Goal: Obtain resource: Download file/media

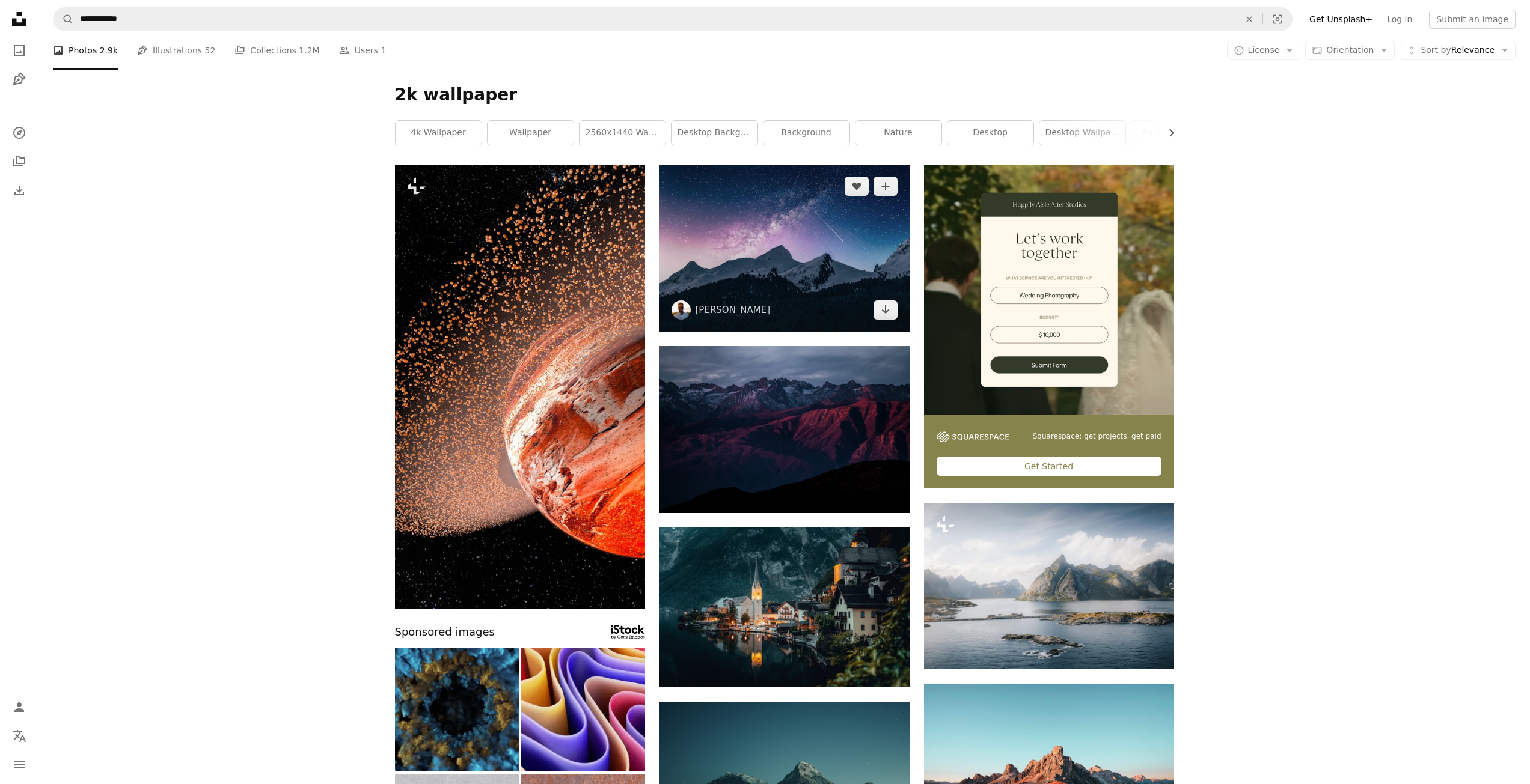
click at [762, 252] on img at bounding box center [784, 248] width 250 height 167
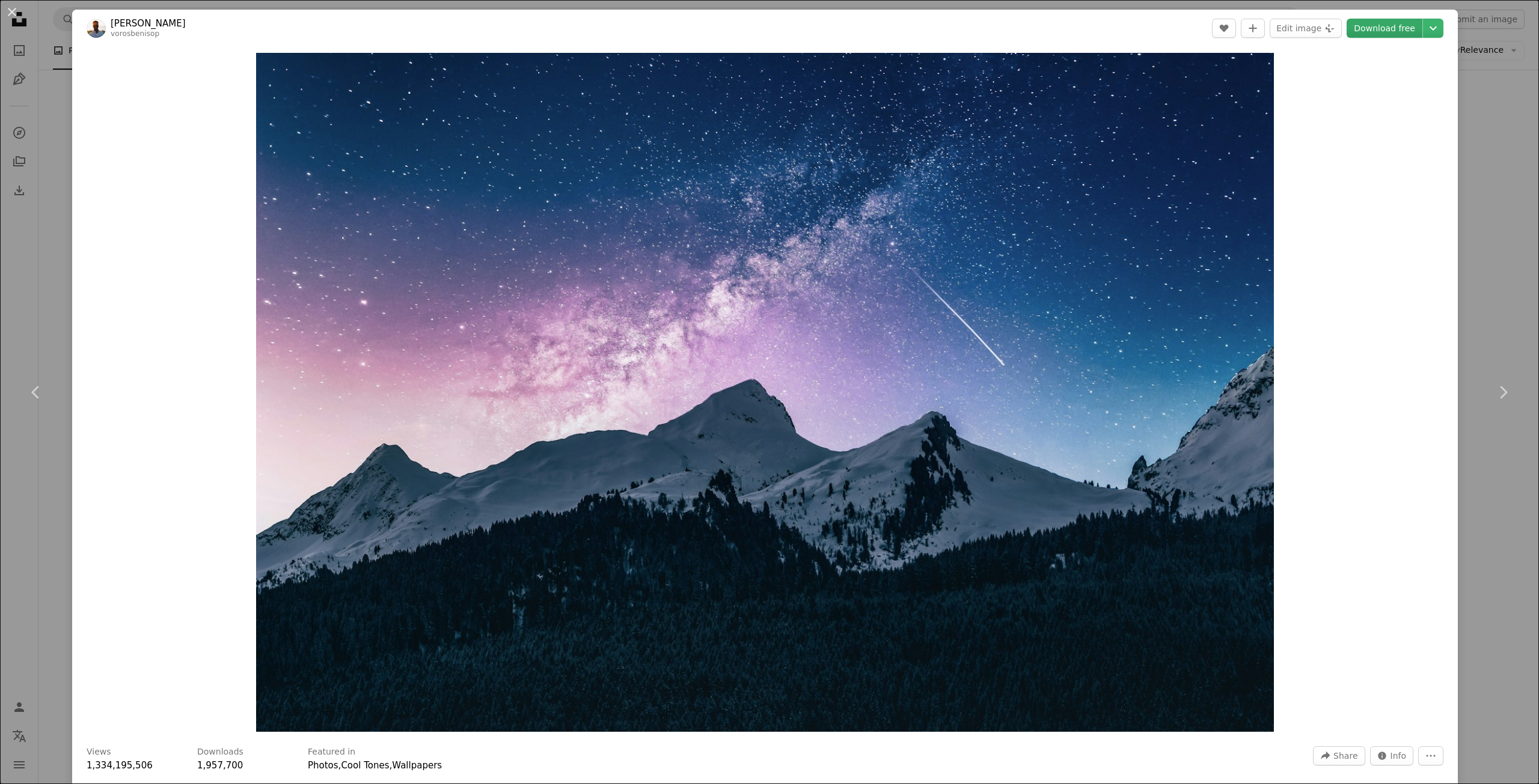
click at [1394, 26] on link "Download free" at bounding box center [1385, 28] width 76 height 19
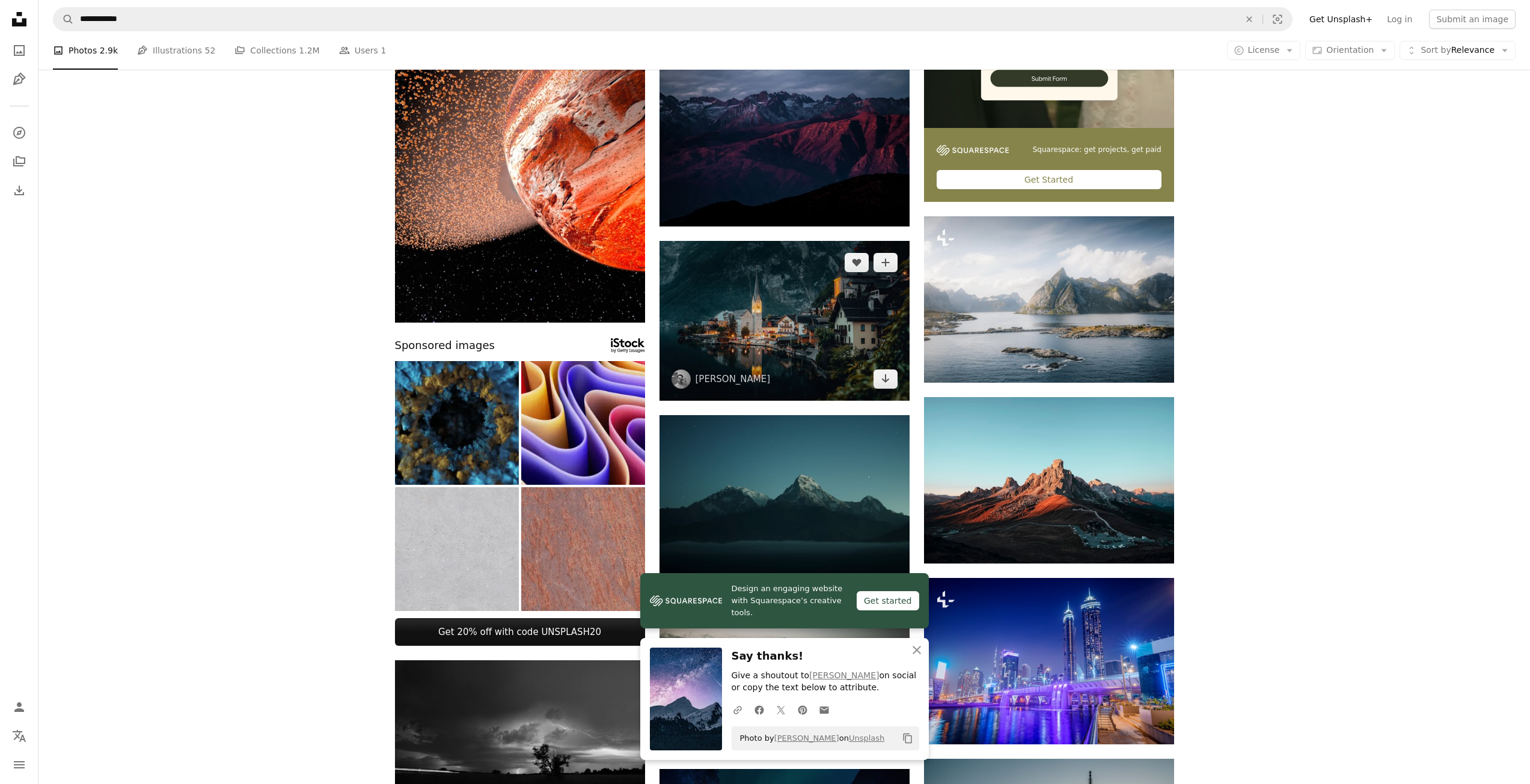
scroll to position [301, 0]
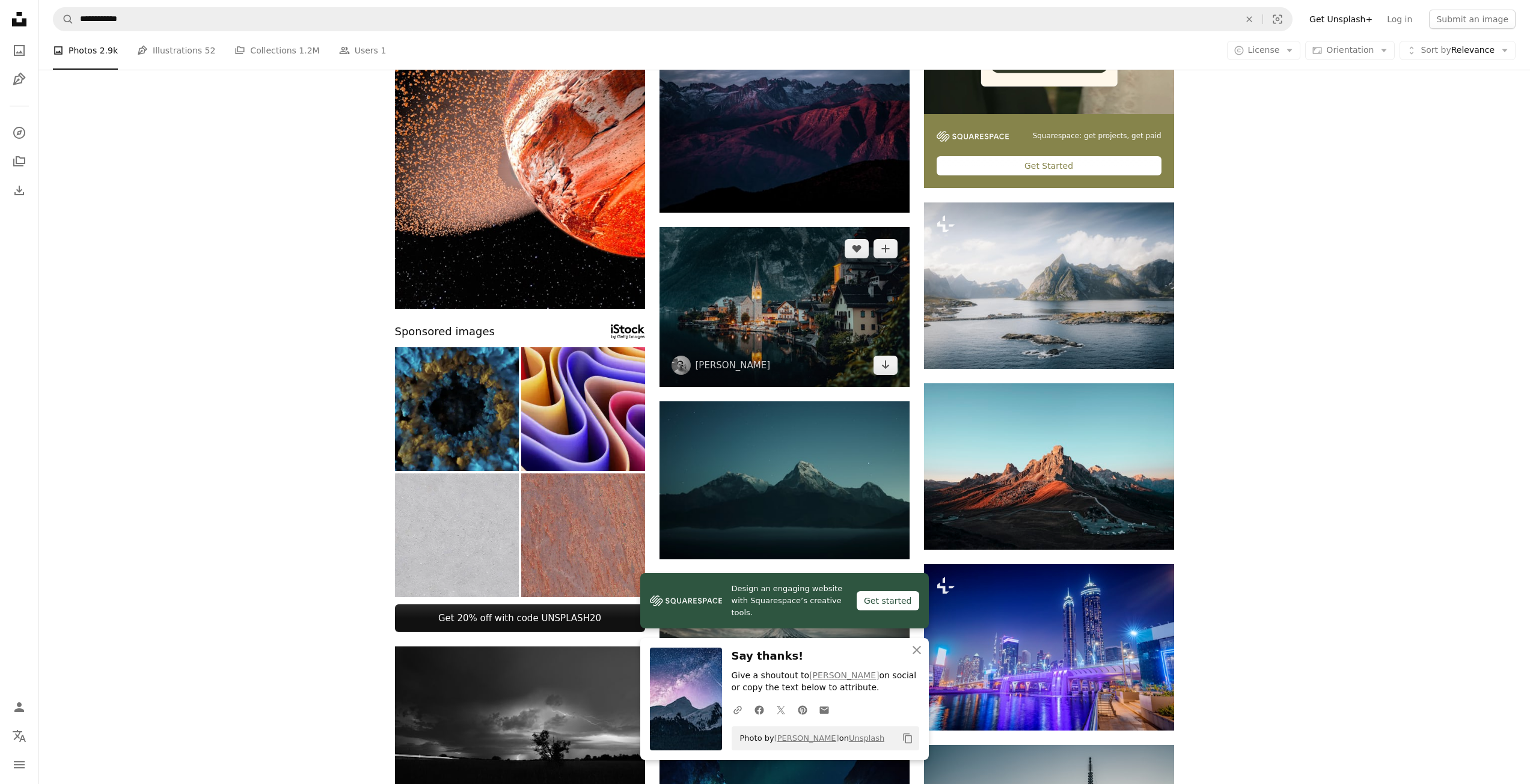
click at [787, 305] on img at bounding box center [784, 307] width 250 height 160
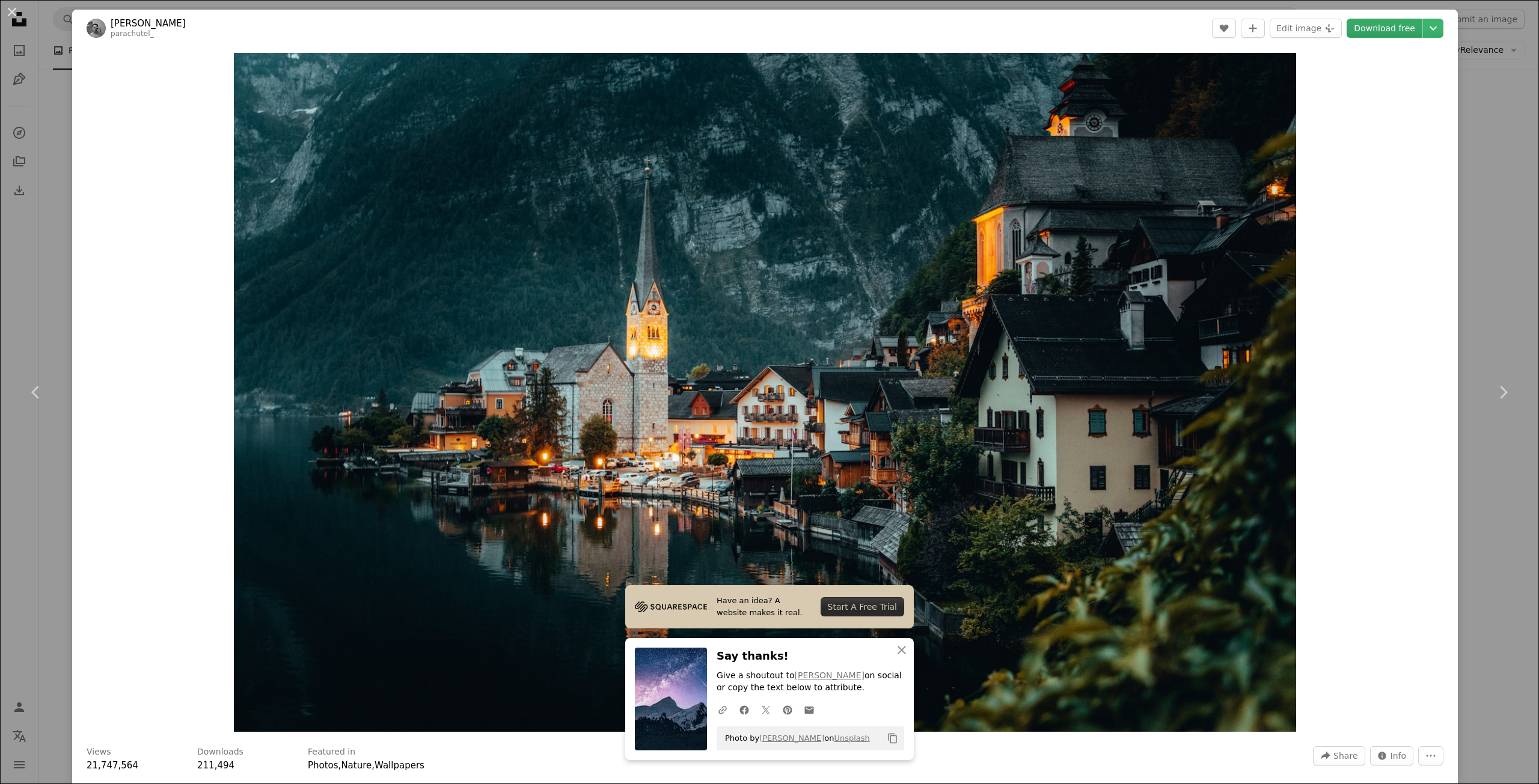
click at [1397, 29] on link "Download free" at bounding box center [1385, 28] width 76 height 19
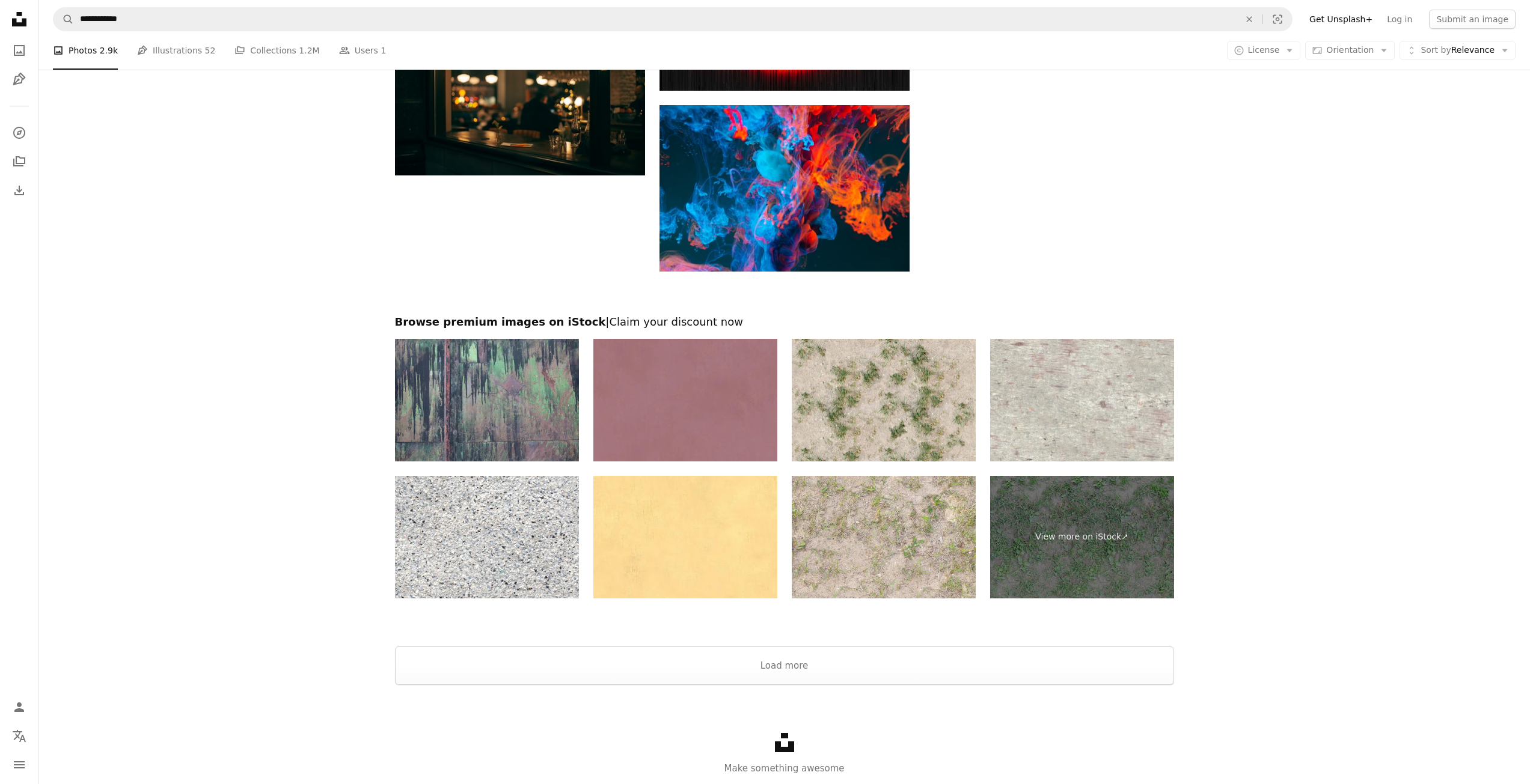
scroll to position [1543, 0]
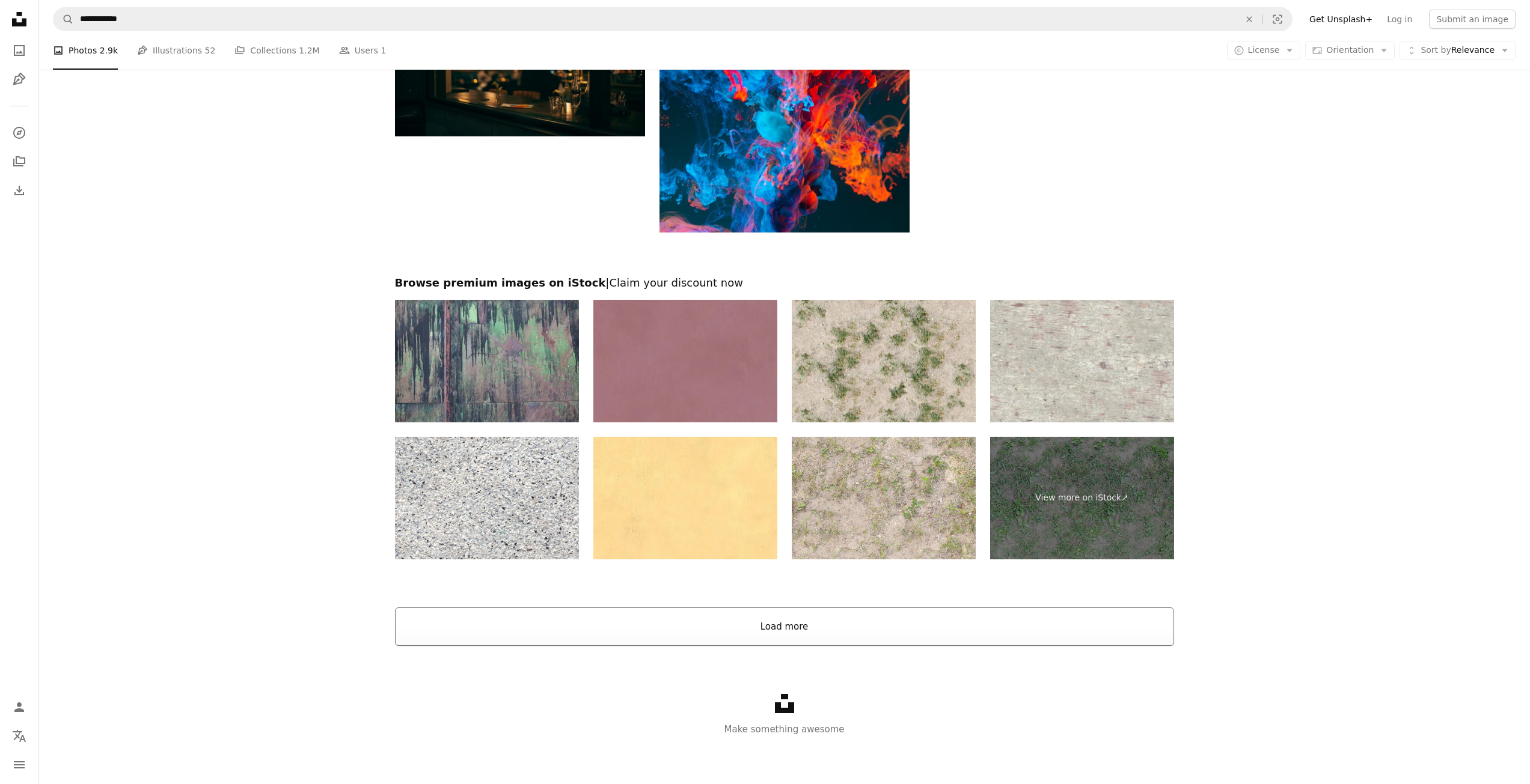
click at [897, 646] on button "Load more" at bounding box center [784, 626] width 779 height 39
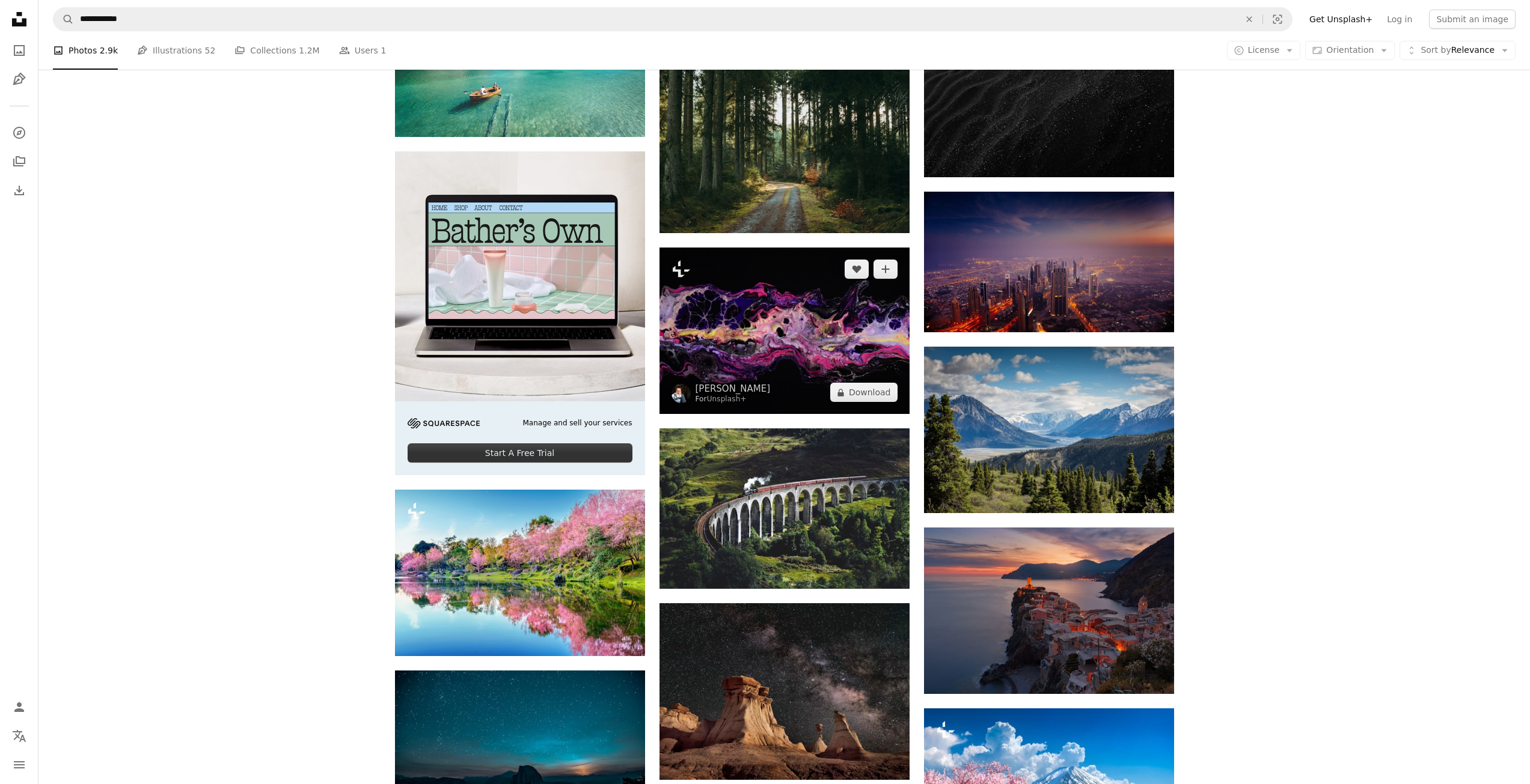
scroll to position [1783, 0]
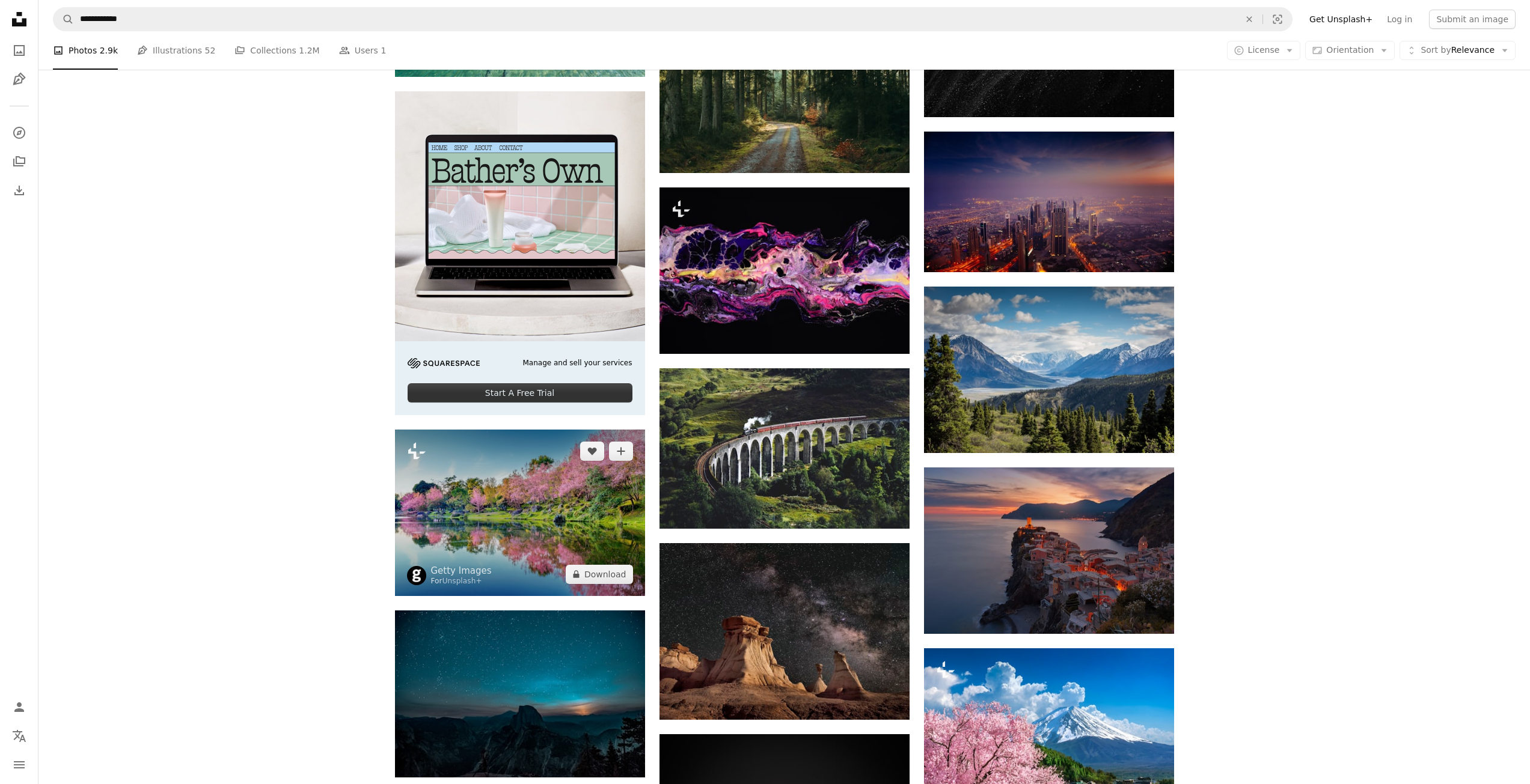
click at [563, 497] on img at bounding box center [520, 512] width 250 height 166
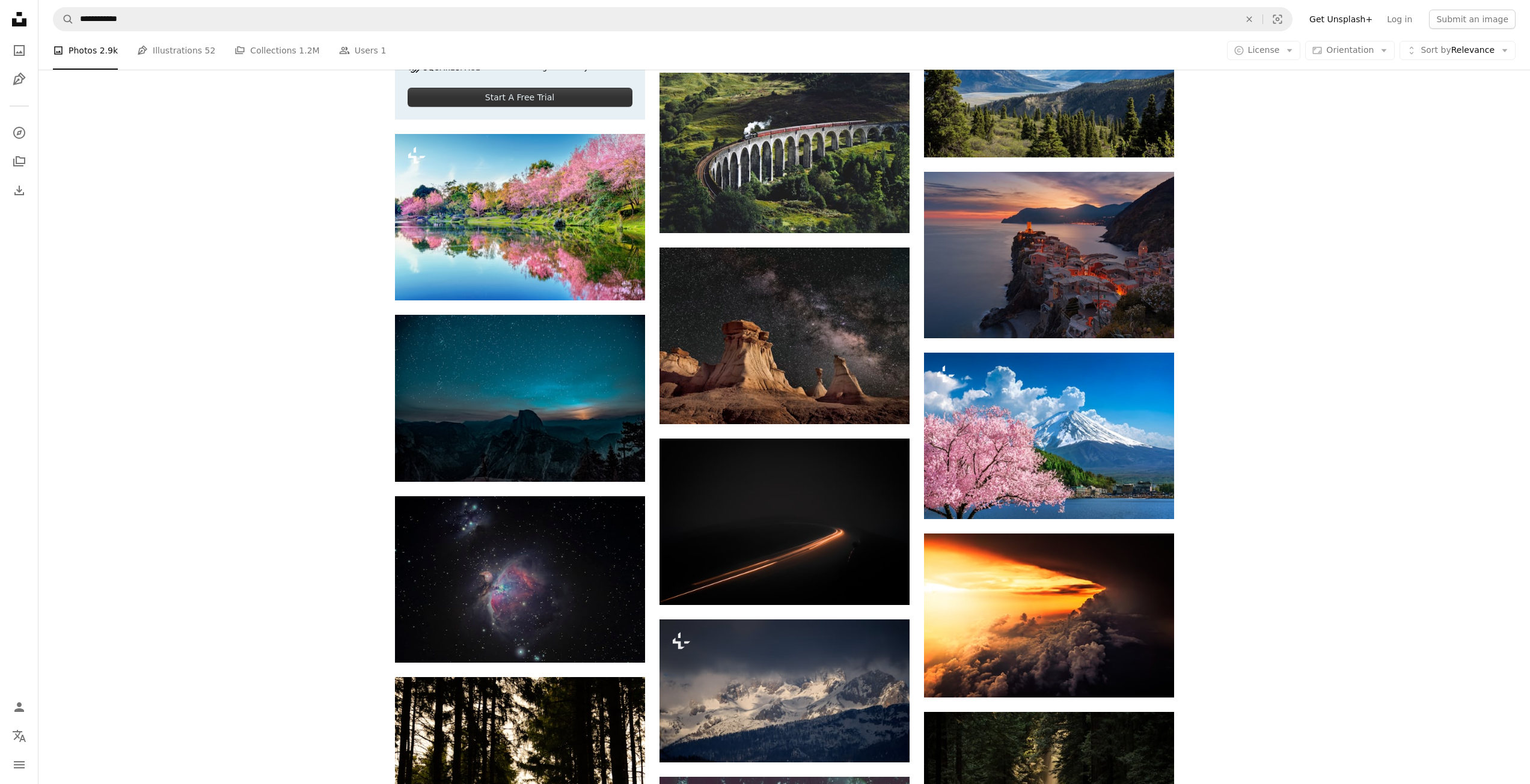
scroll to position [2083, 0]
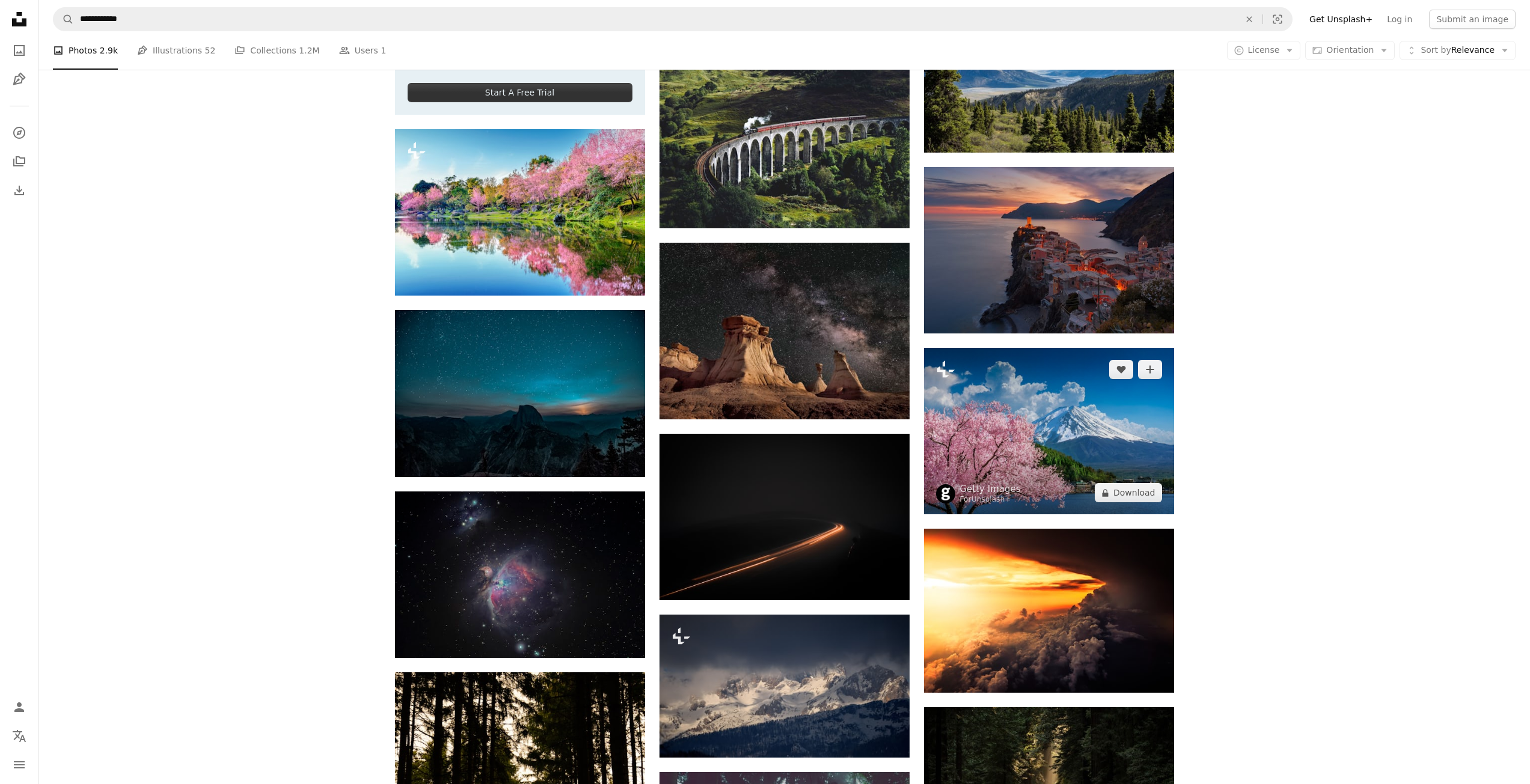
click at [1119, 402] on img at bounding box center [1049, 431] width 250 height 166
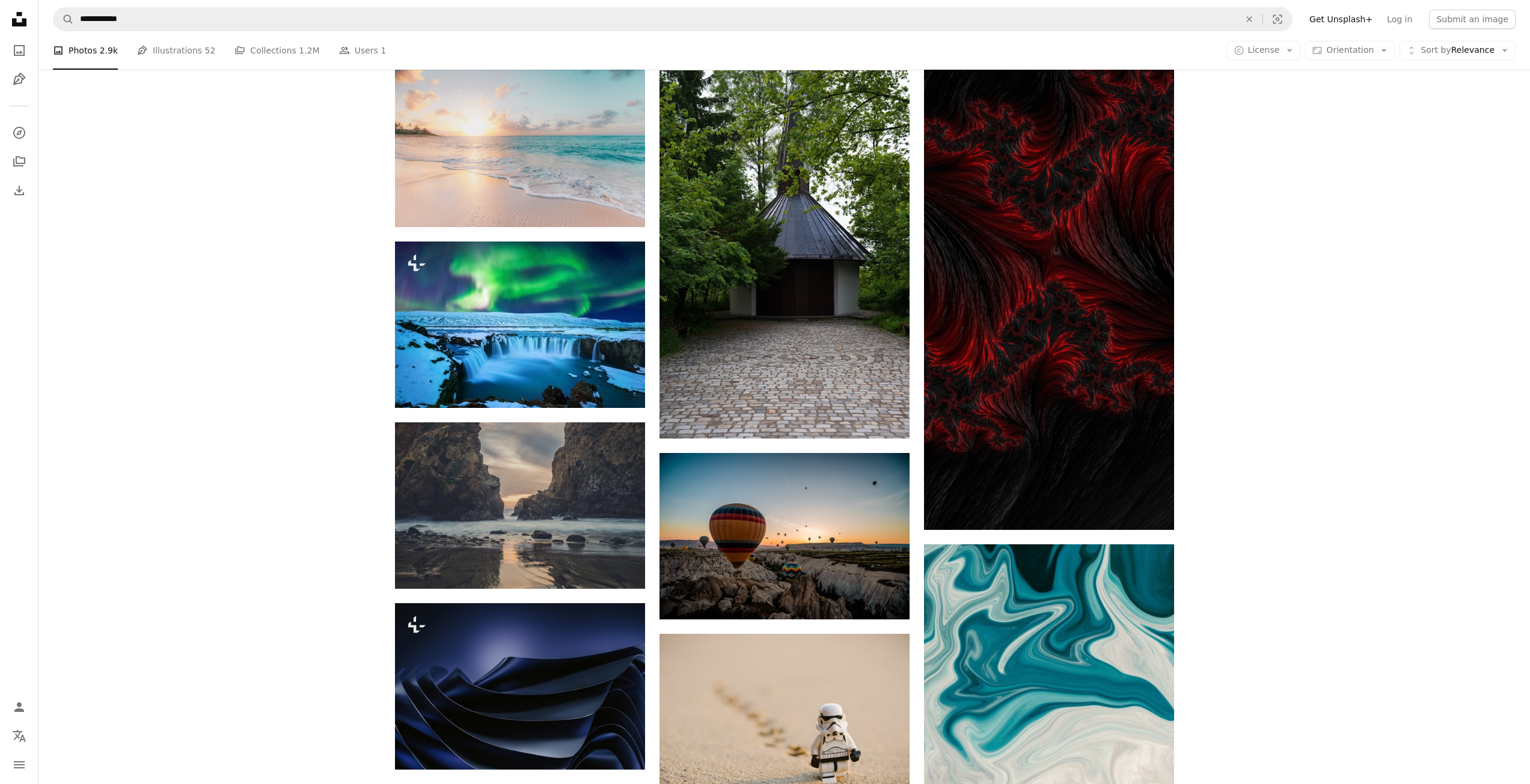
scroll to position [4306, 0]
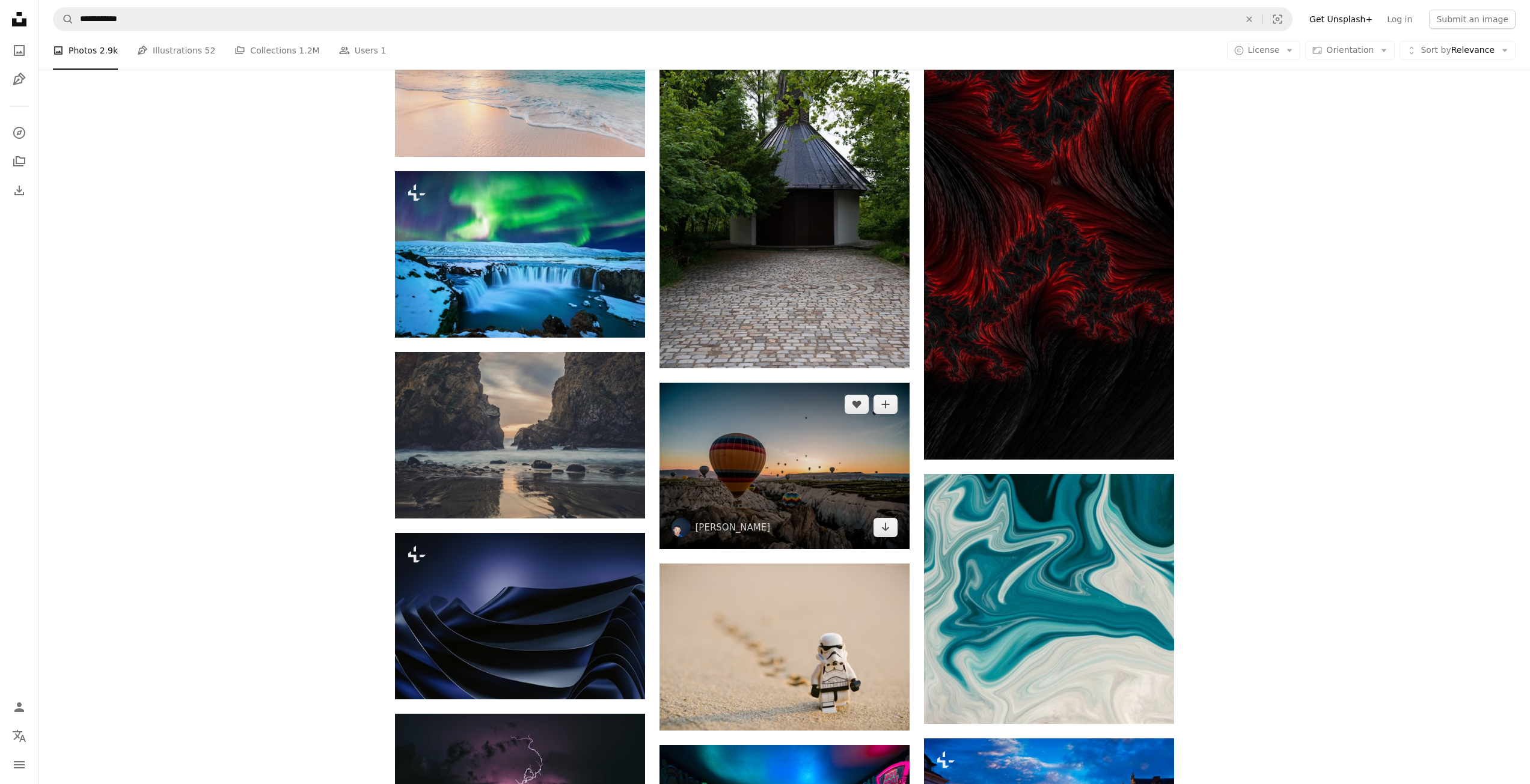
click at [844, 426] on img at bounding box center [784, 466] width 250 height 166
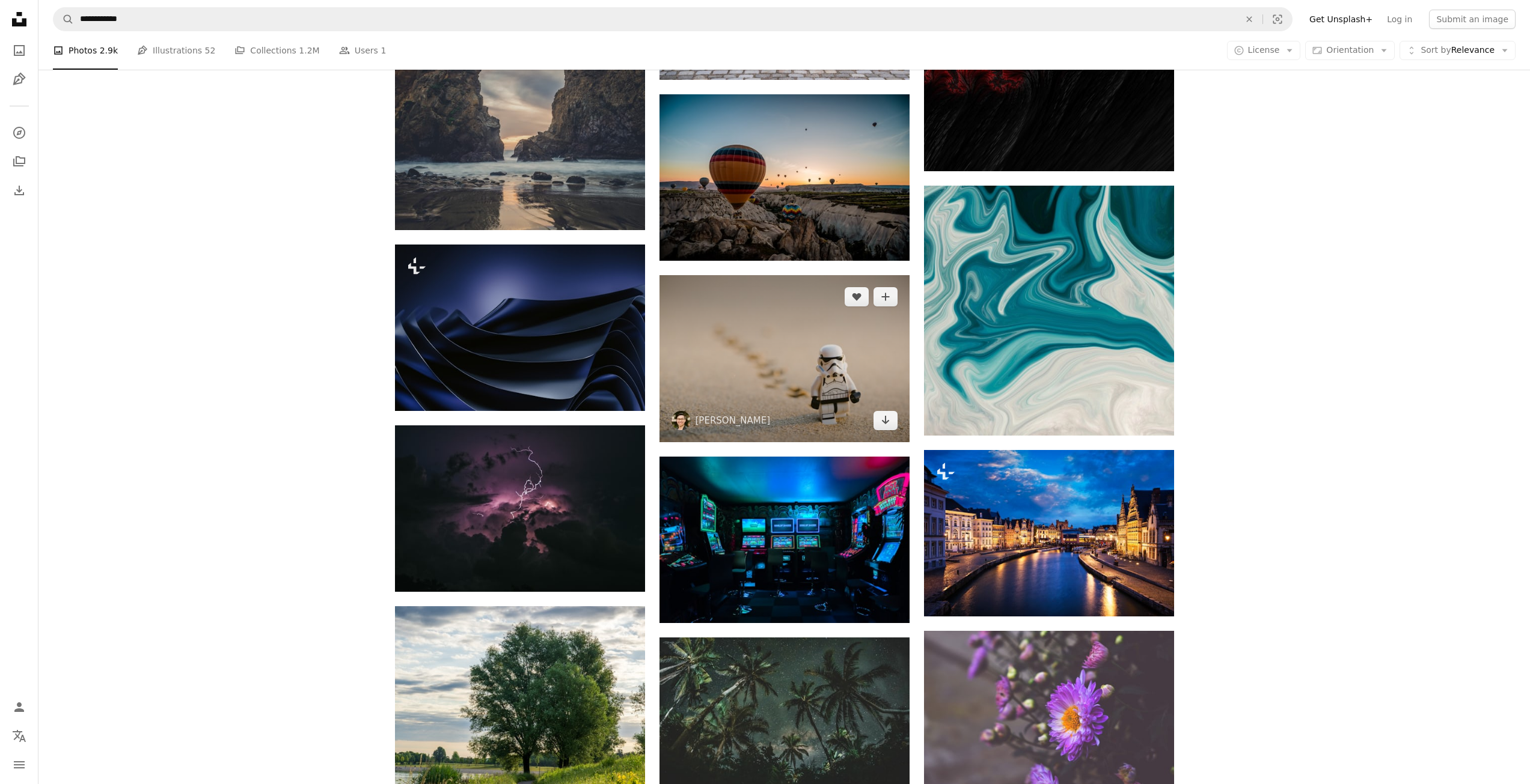
scroll to position [4607, 0]
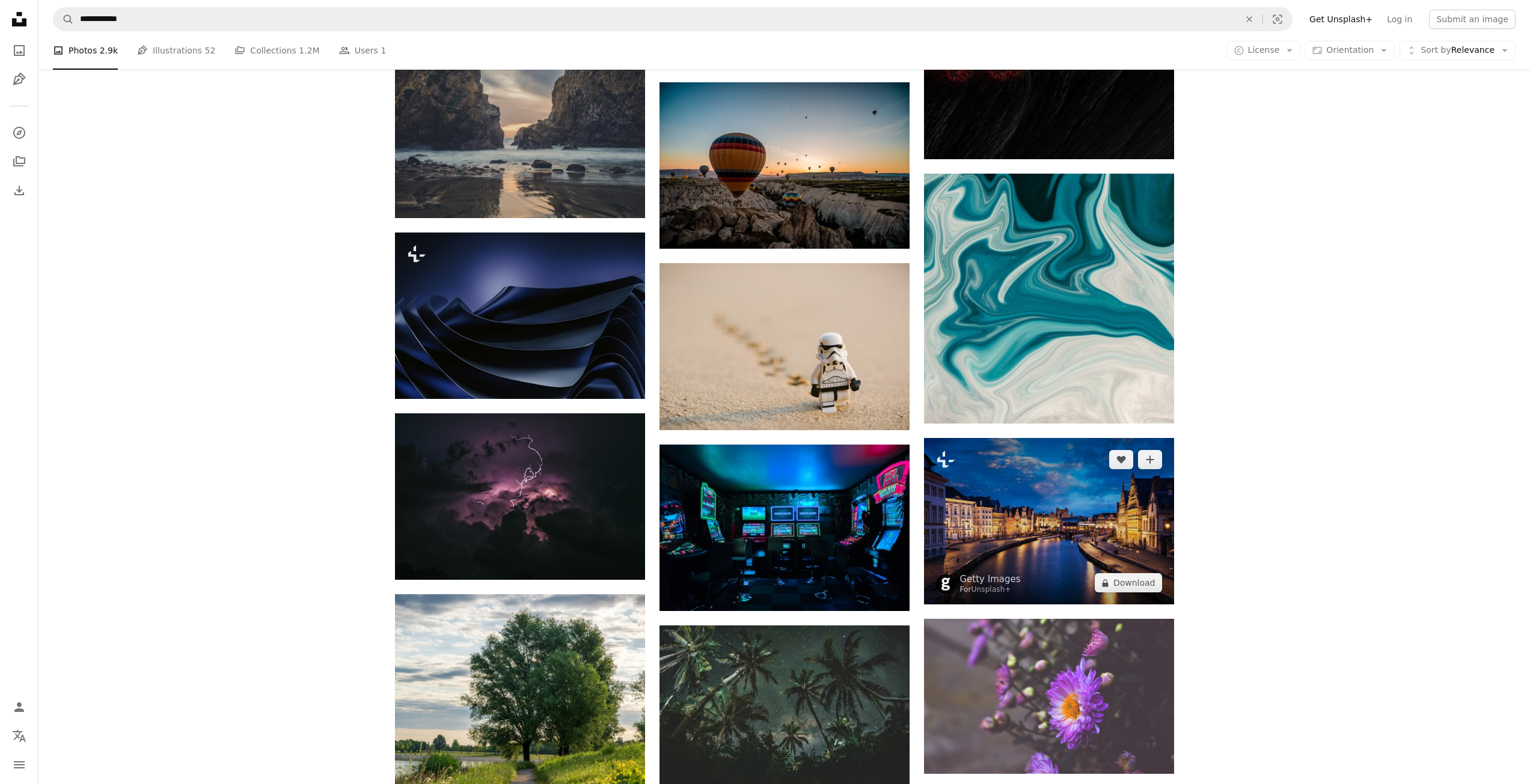
click at [1024, 473] on img at bounding box center [1049, 521] width 250 height 166
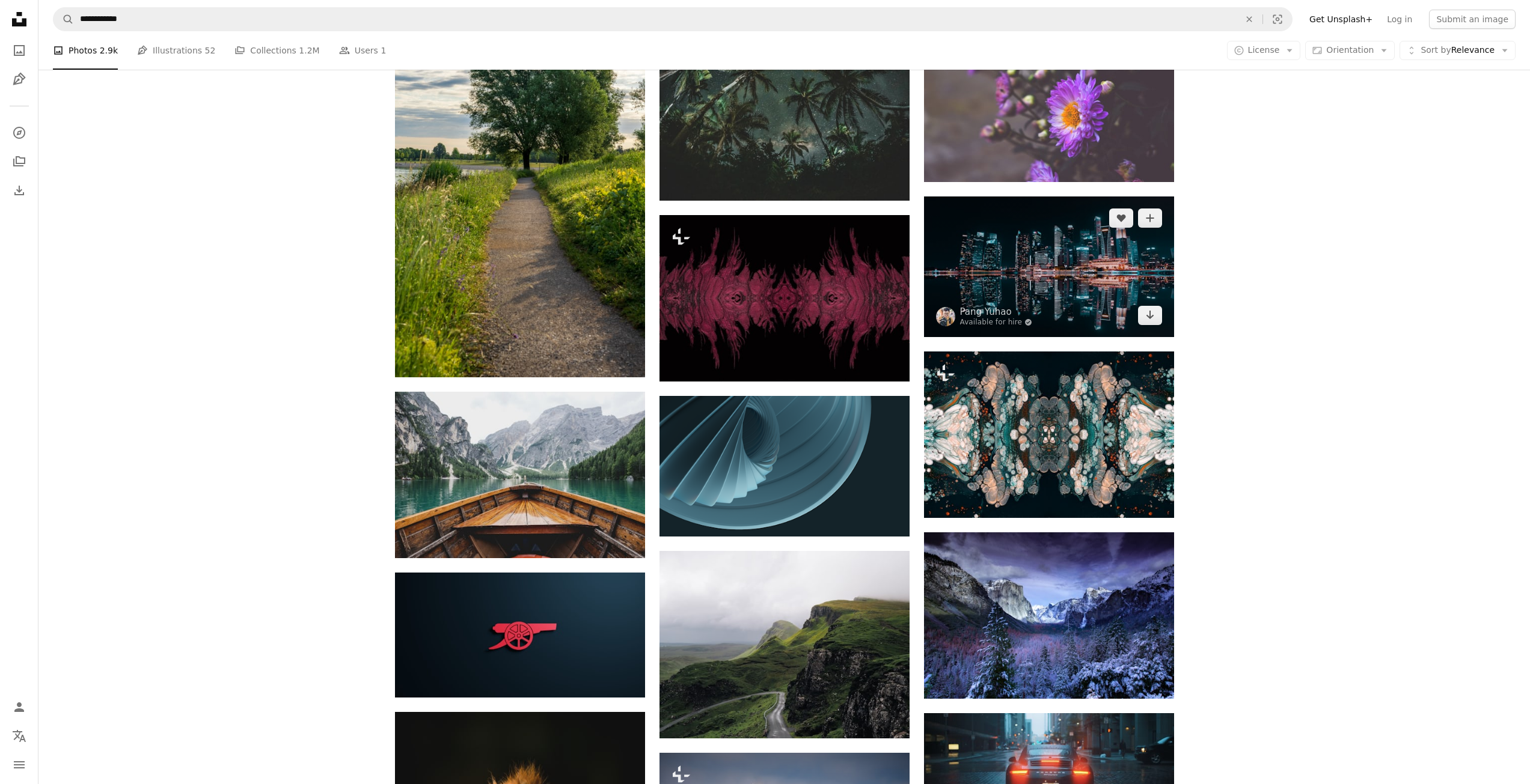
scroll to position [5208, 0]
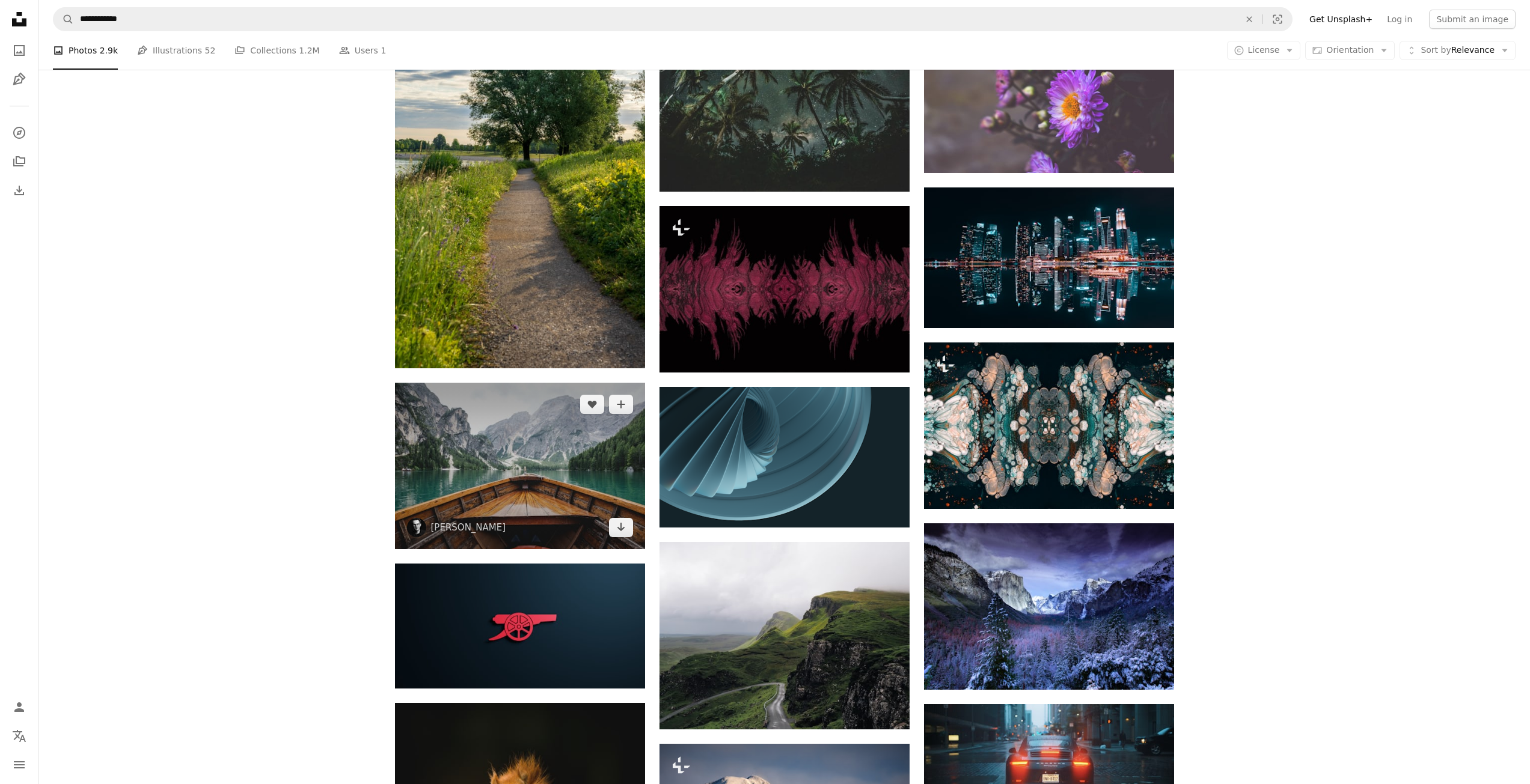
click at [623, 472] on img at bounding box center [520, 466] width 250 height 166
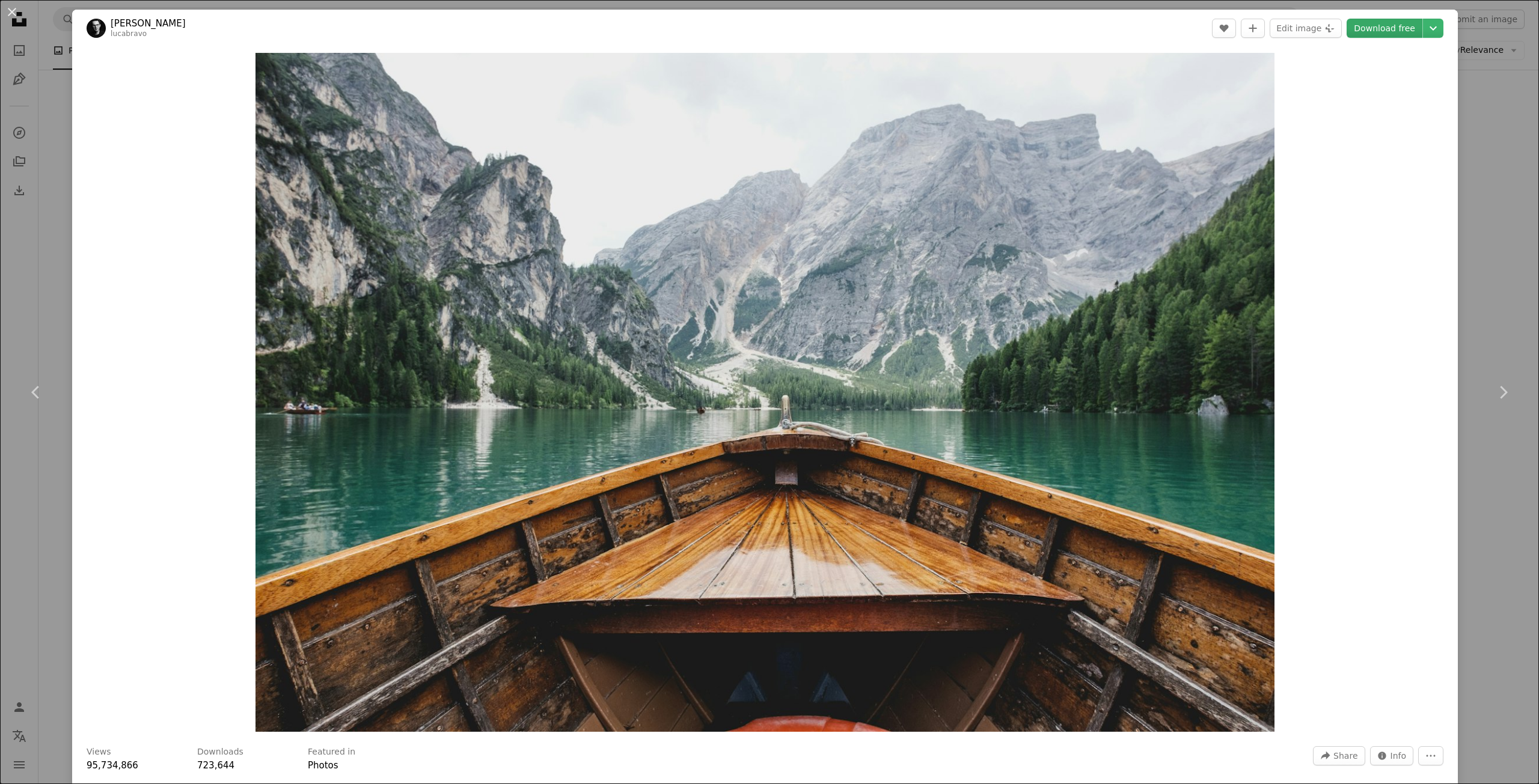
click at [1375, 36] on link "Download free" at bounding box center [1385, 28] width 76 height 19
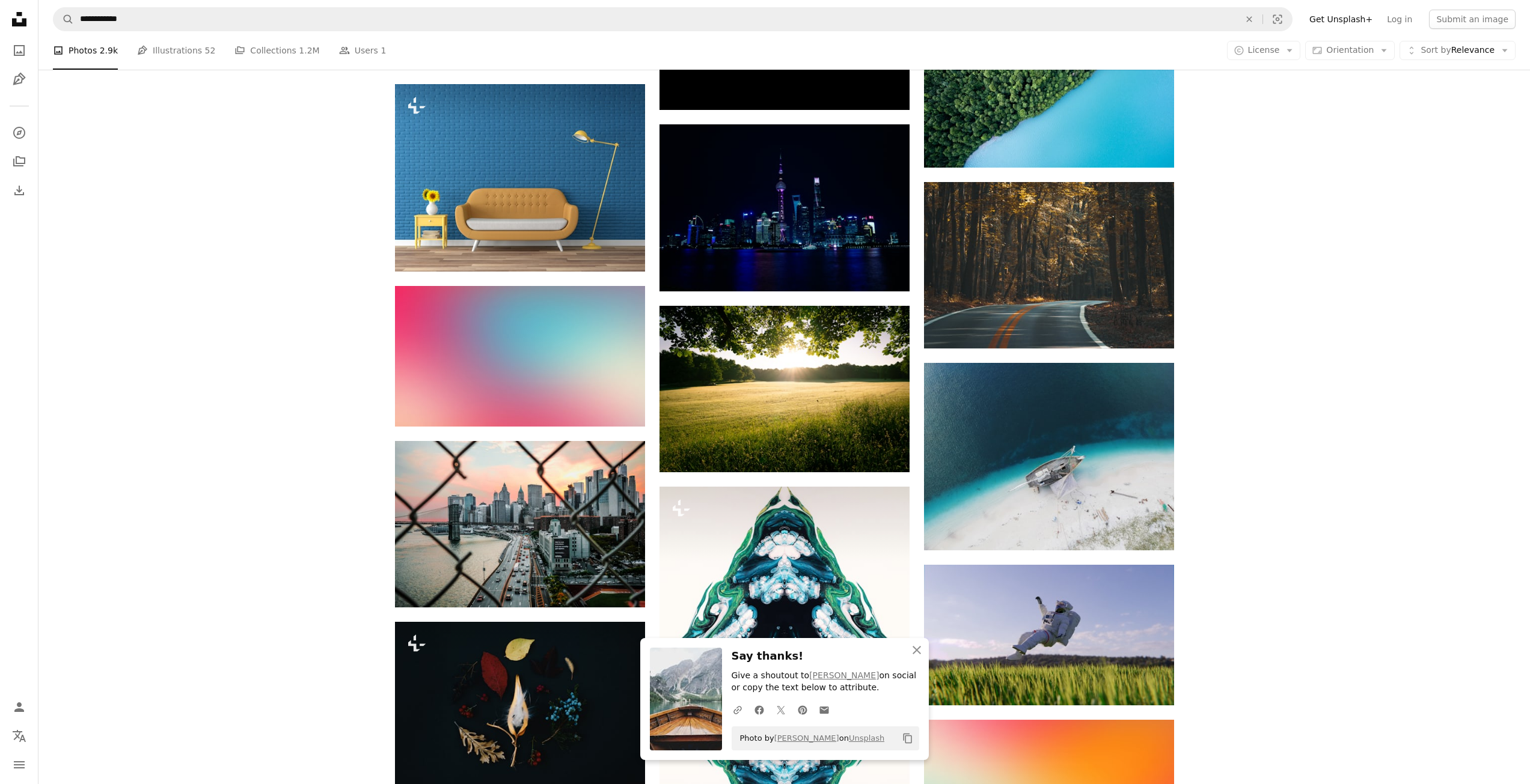
scroll to position [6229, 0]
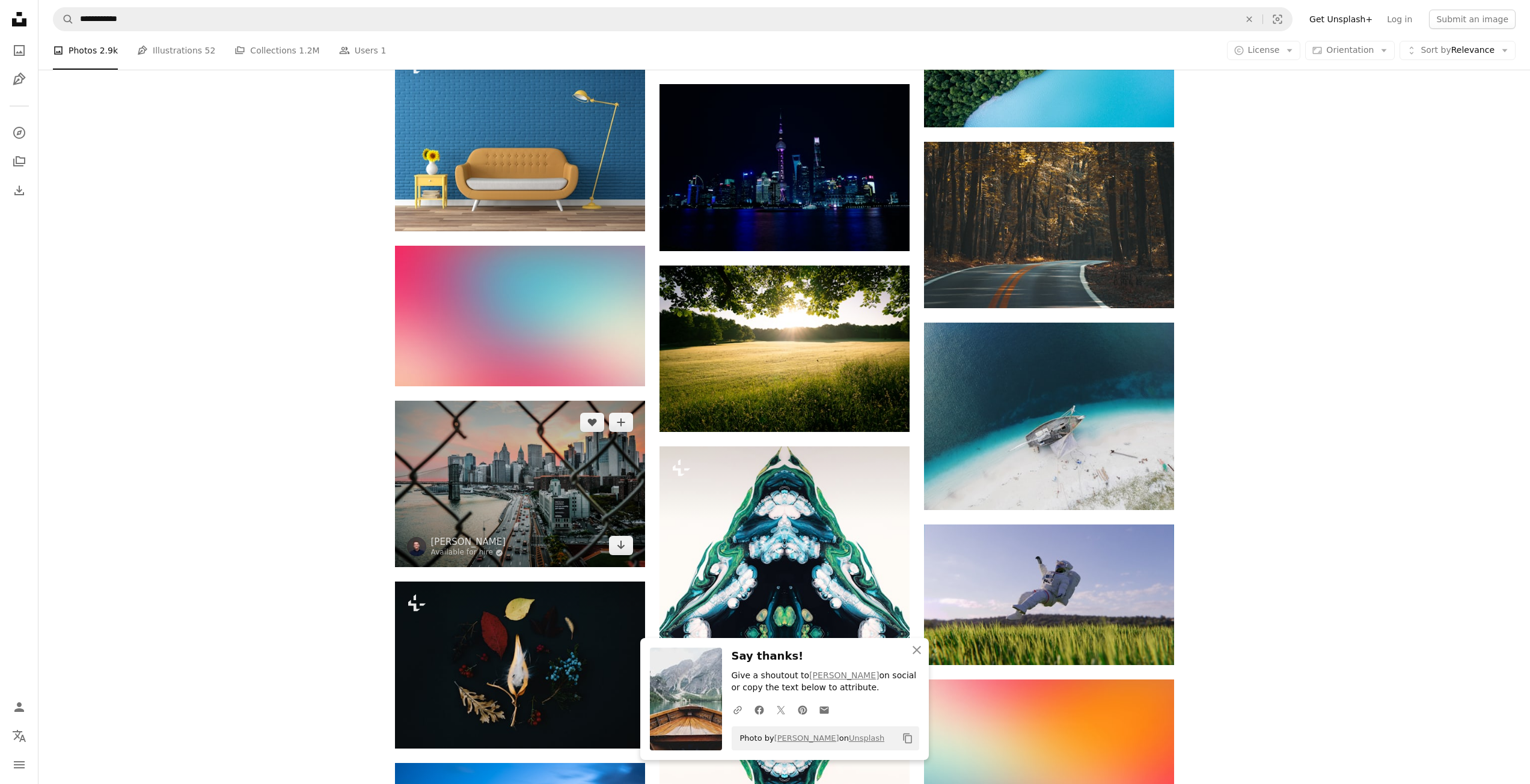
click at [588, 437] on img at bounding box center [520, 484] width 250 height 166
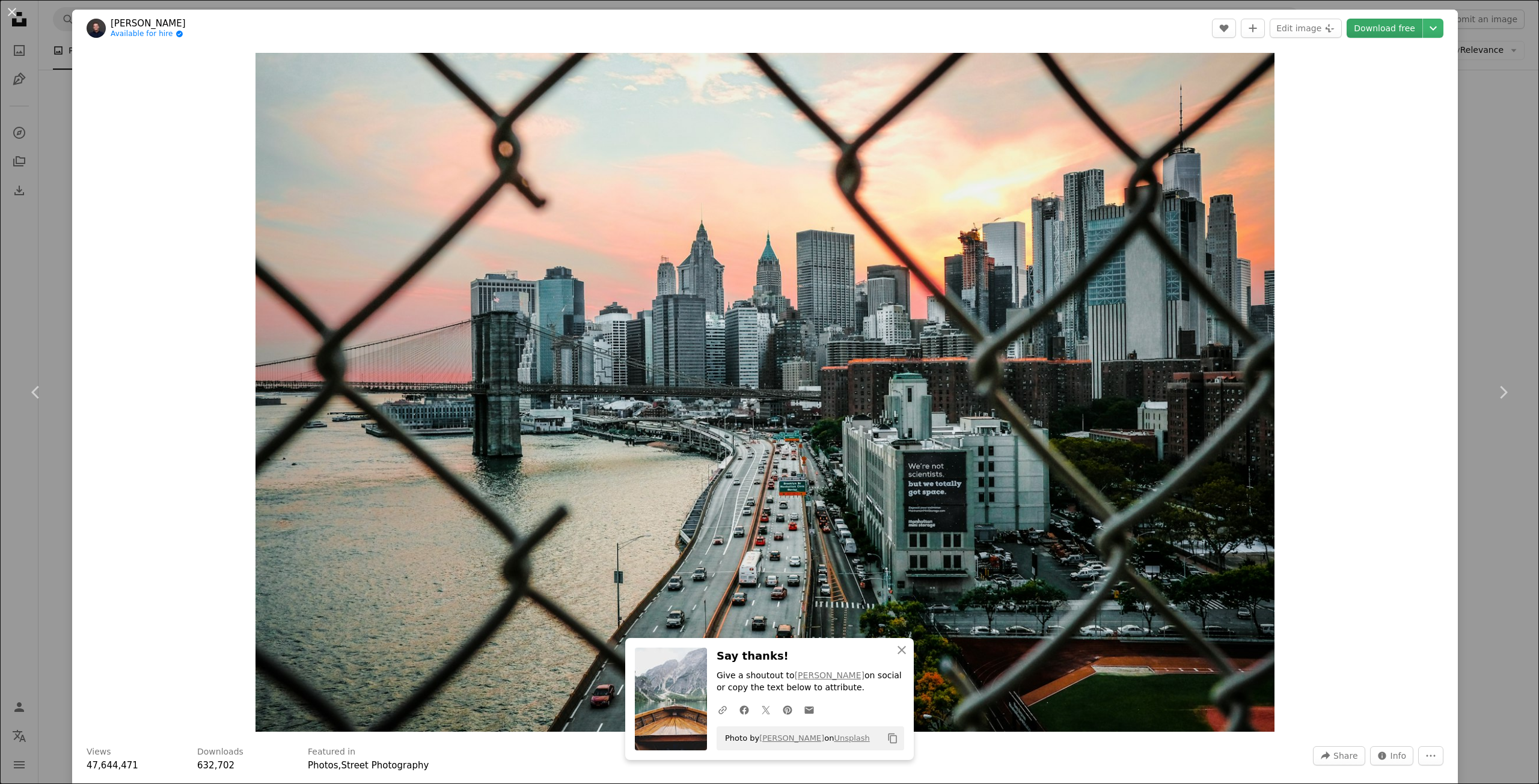
click at [1397, 37] on link "Download free" at bounding box center [1385, 28] width 76 height 19
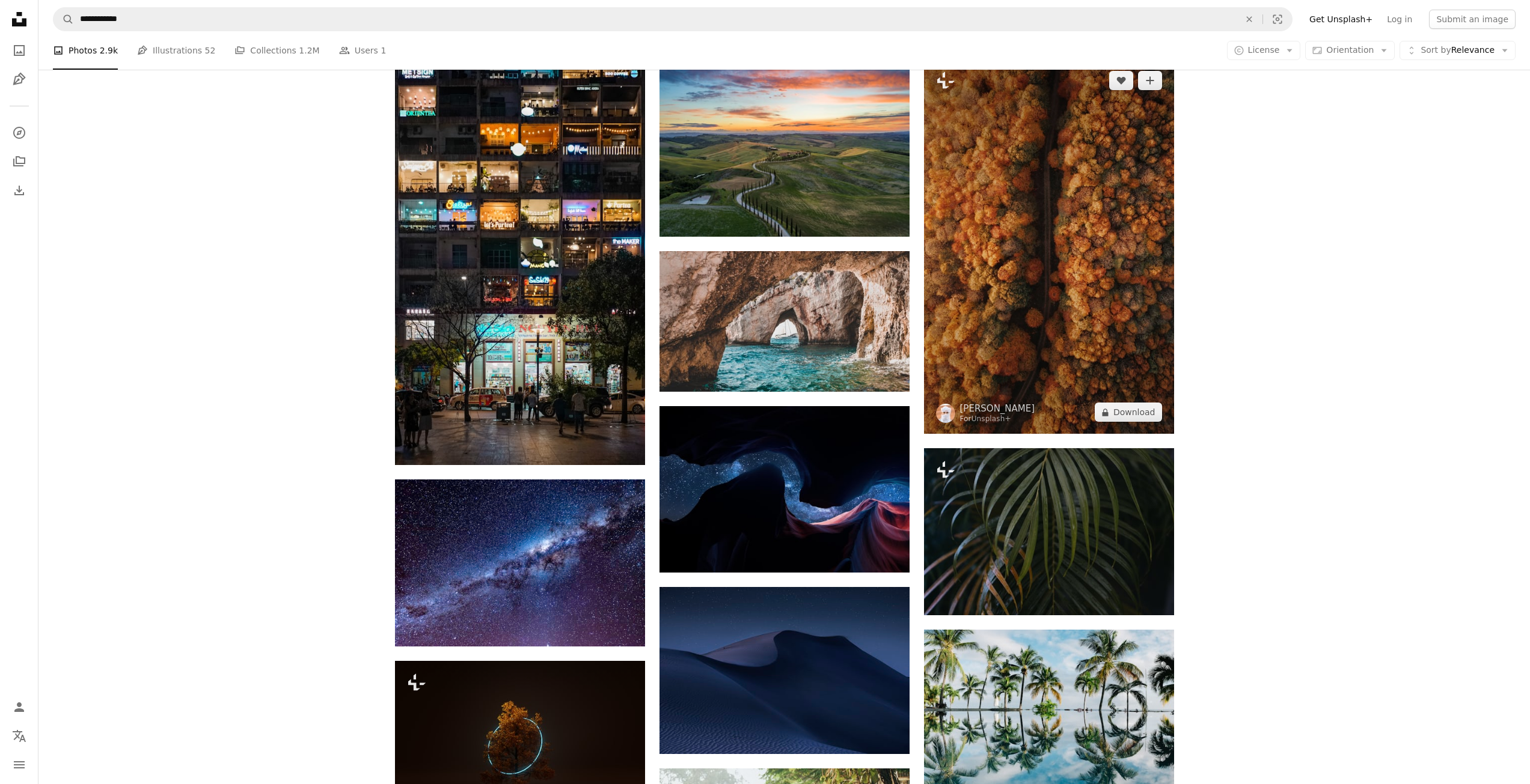
scroll to position [11816, 0]
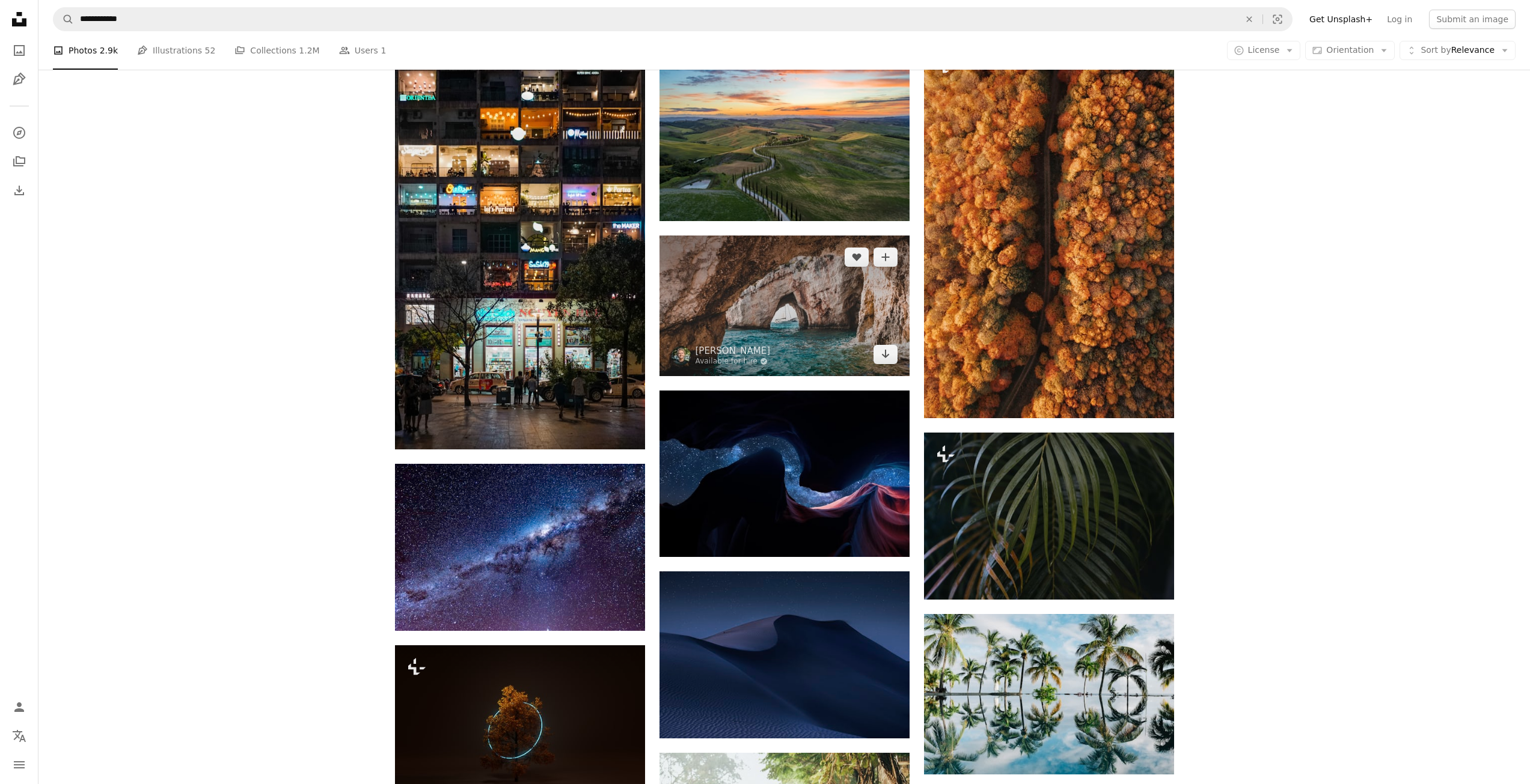
click at [863, 311] on img at bounding box center [784, 306] width 250 height 141
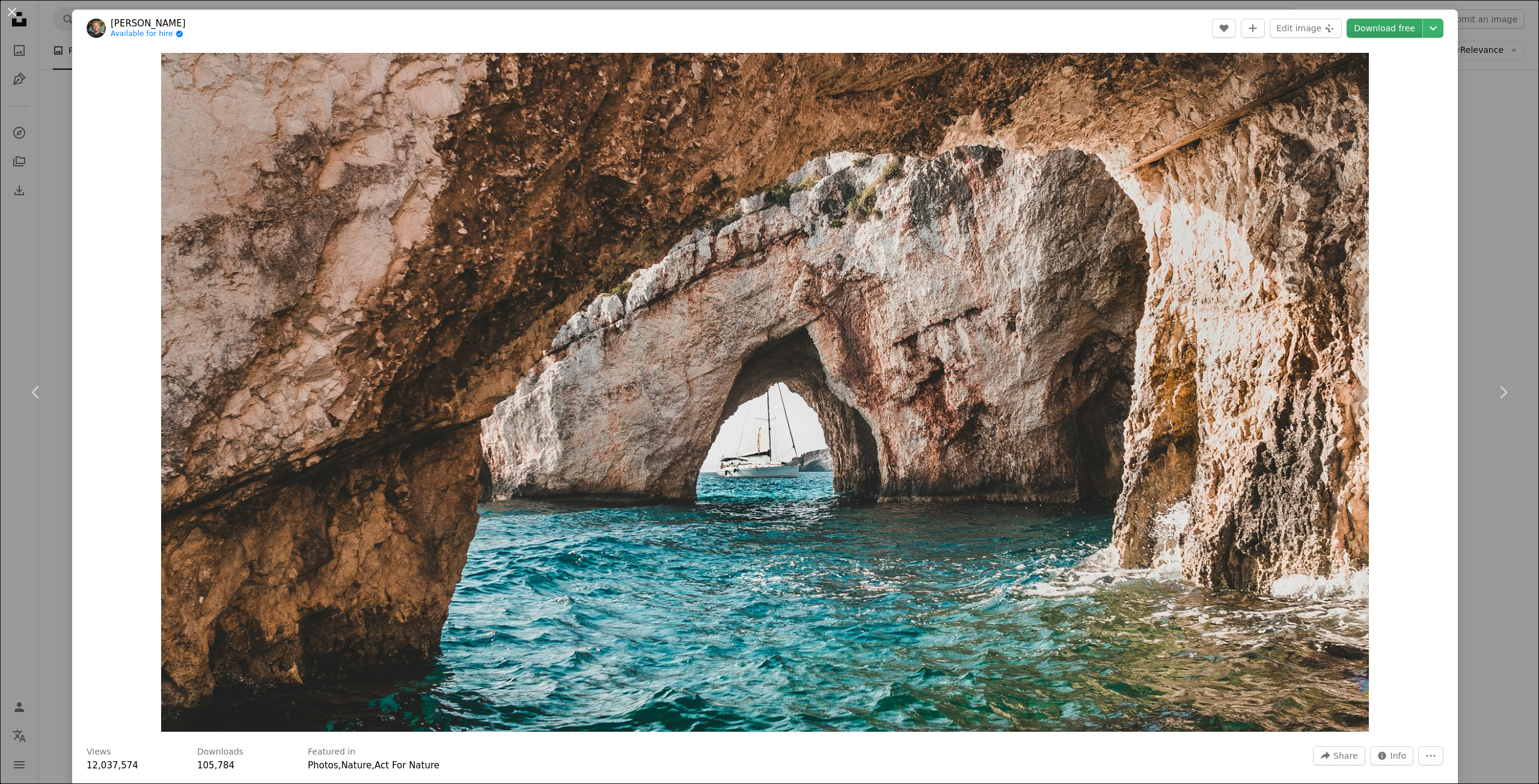
click at [1353, 35] on link "Download free" at bounding box center [1385, 28] width 76 height 19
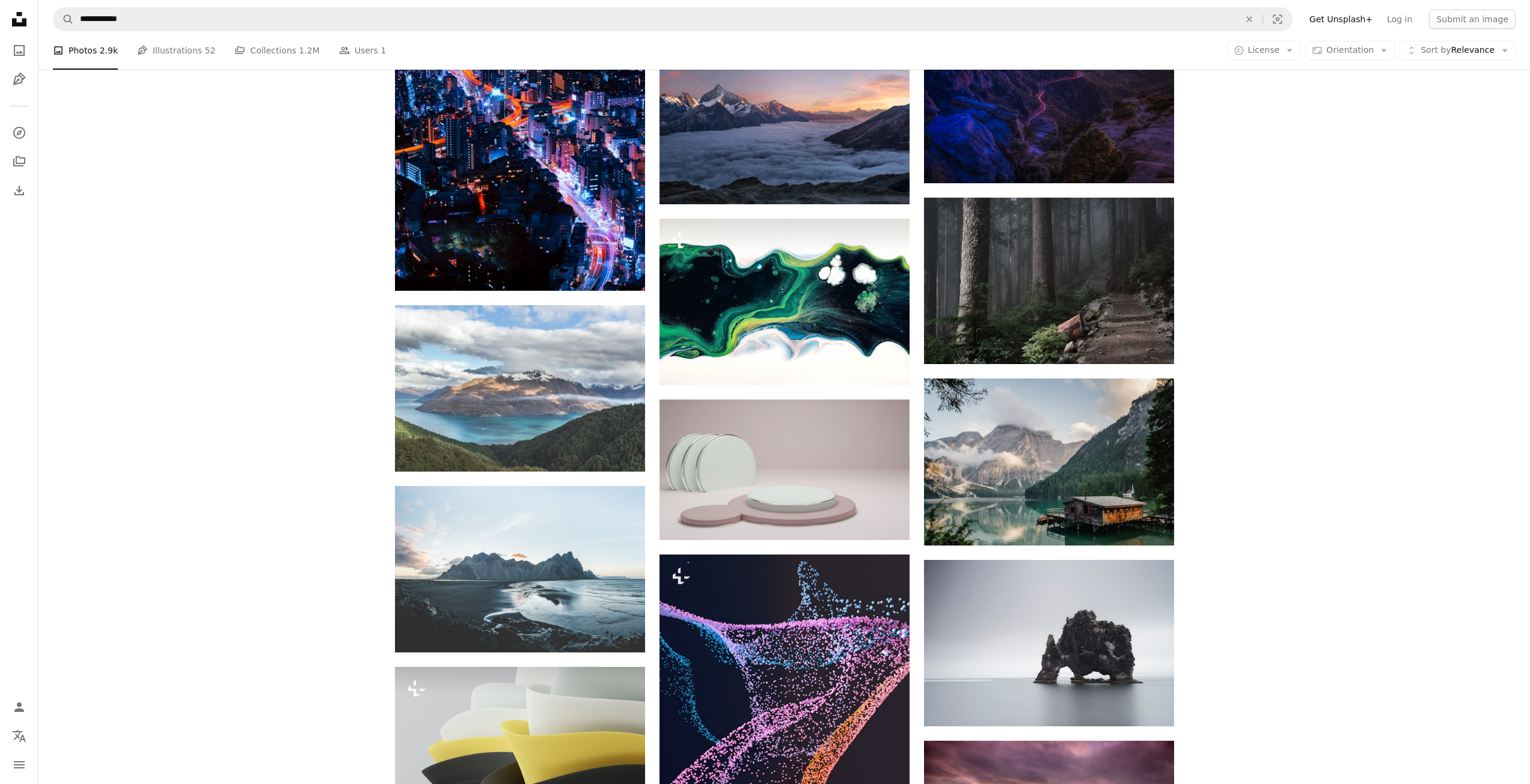
scroll to position [14520, 0]
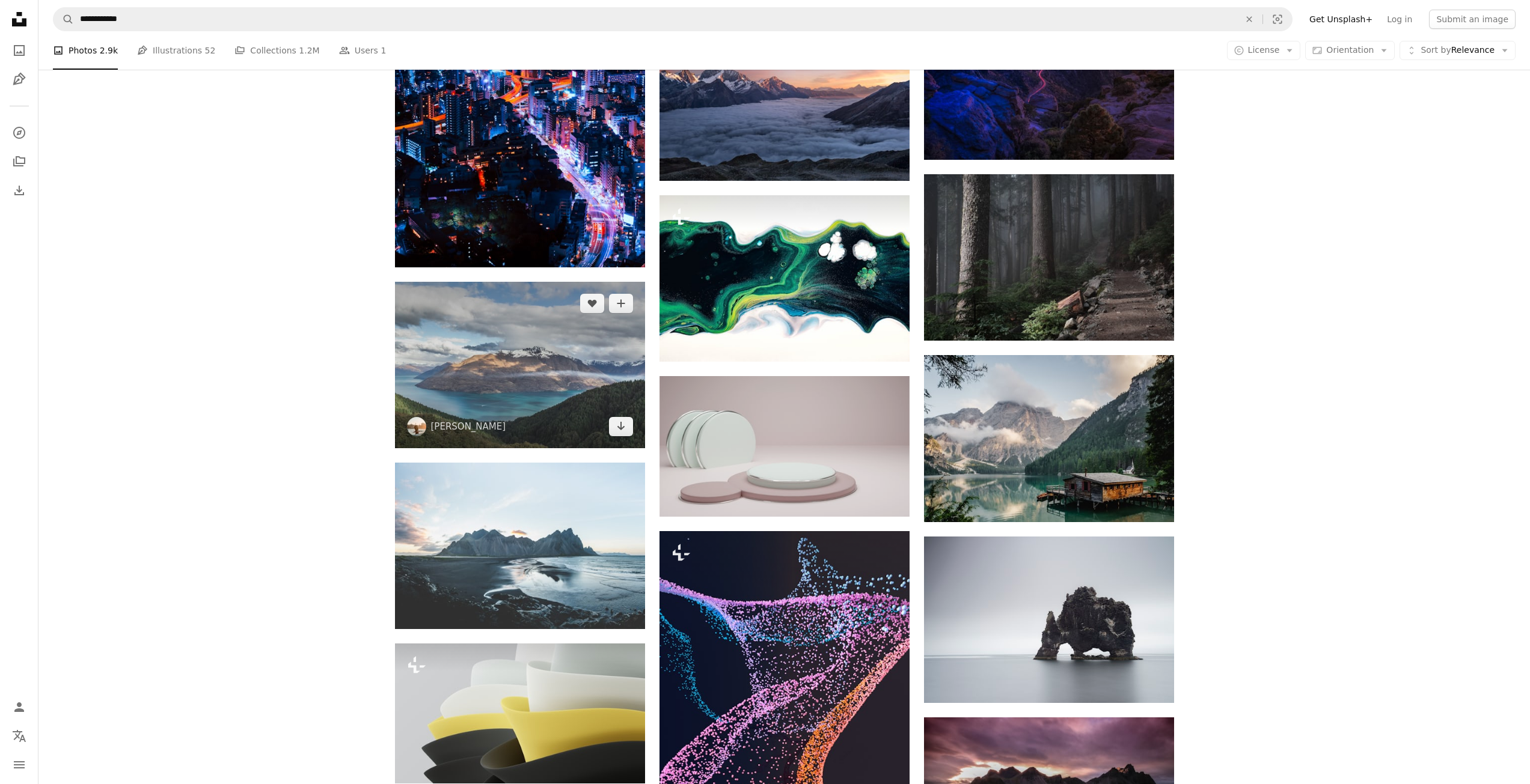
click at [570, 372] on img at bounding box center [520, 365] width 250 height 166
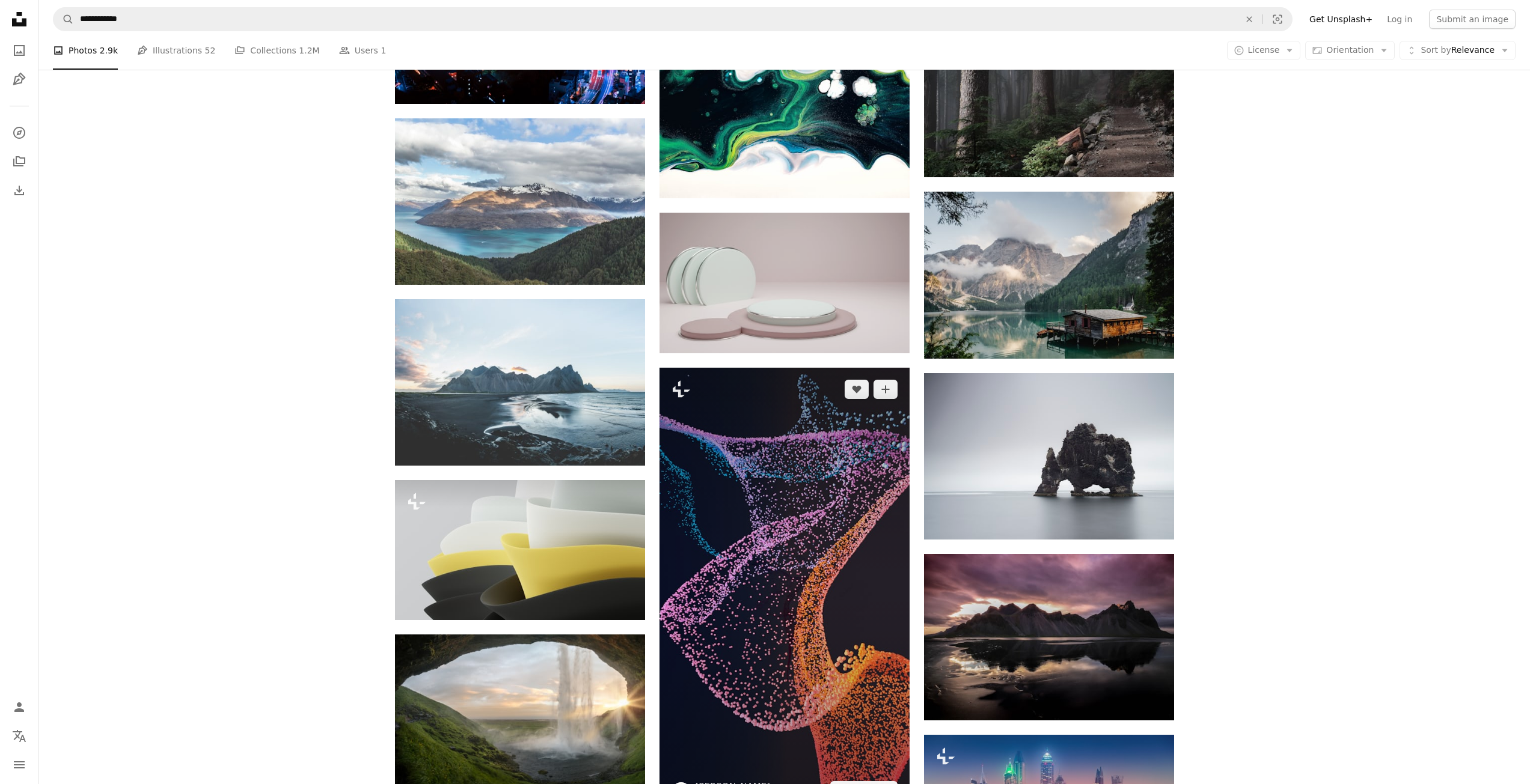
scroll to position [14820, 0]
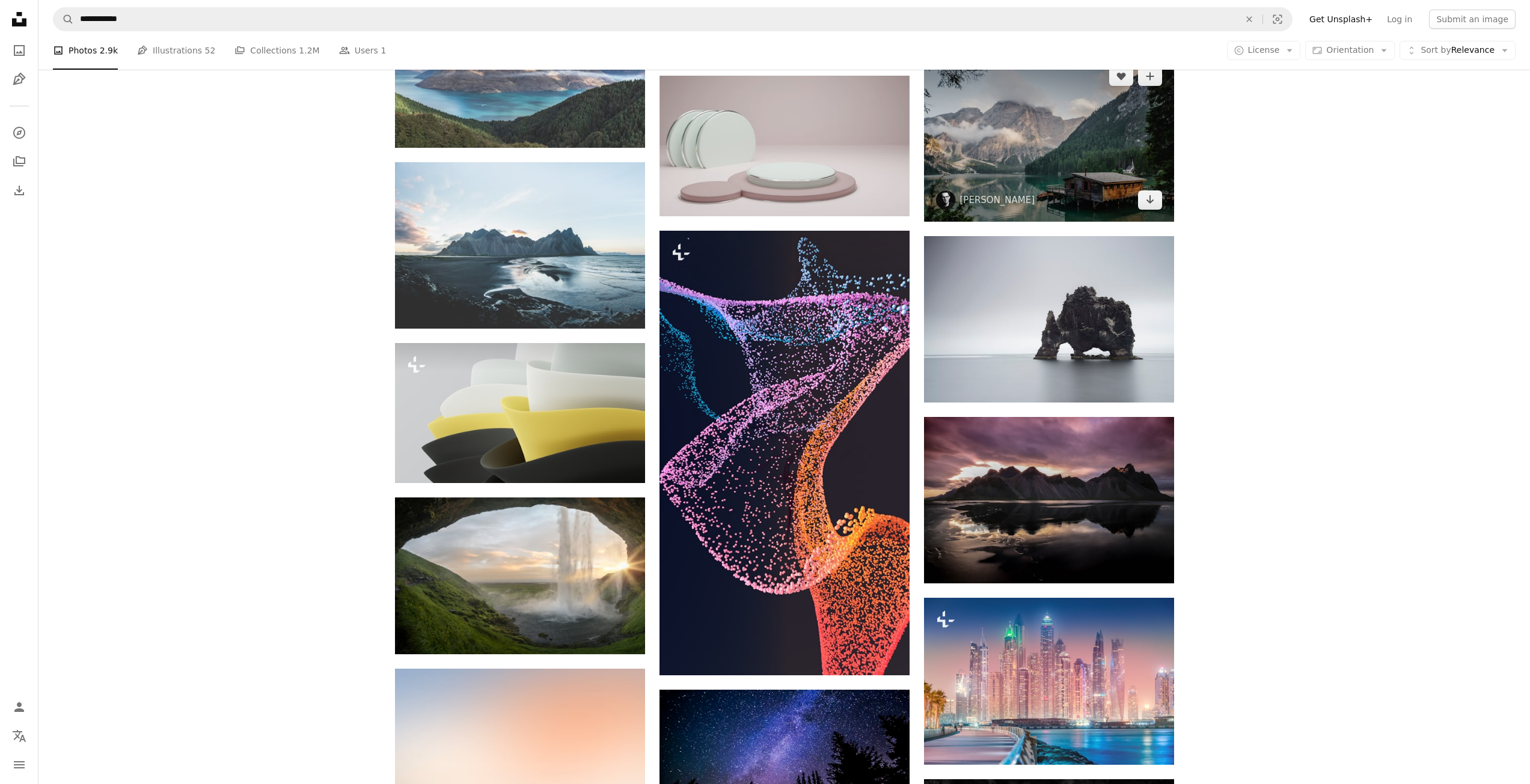
click at [1106, 172] on img at bounding box center [1049, 138] width 250 height 166
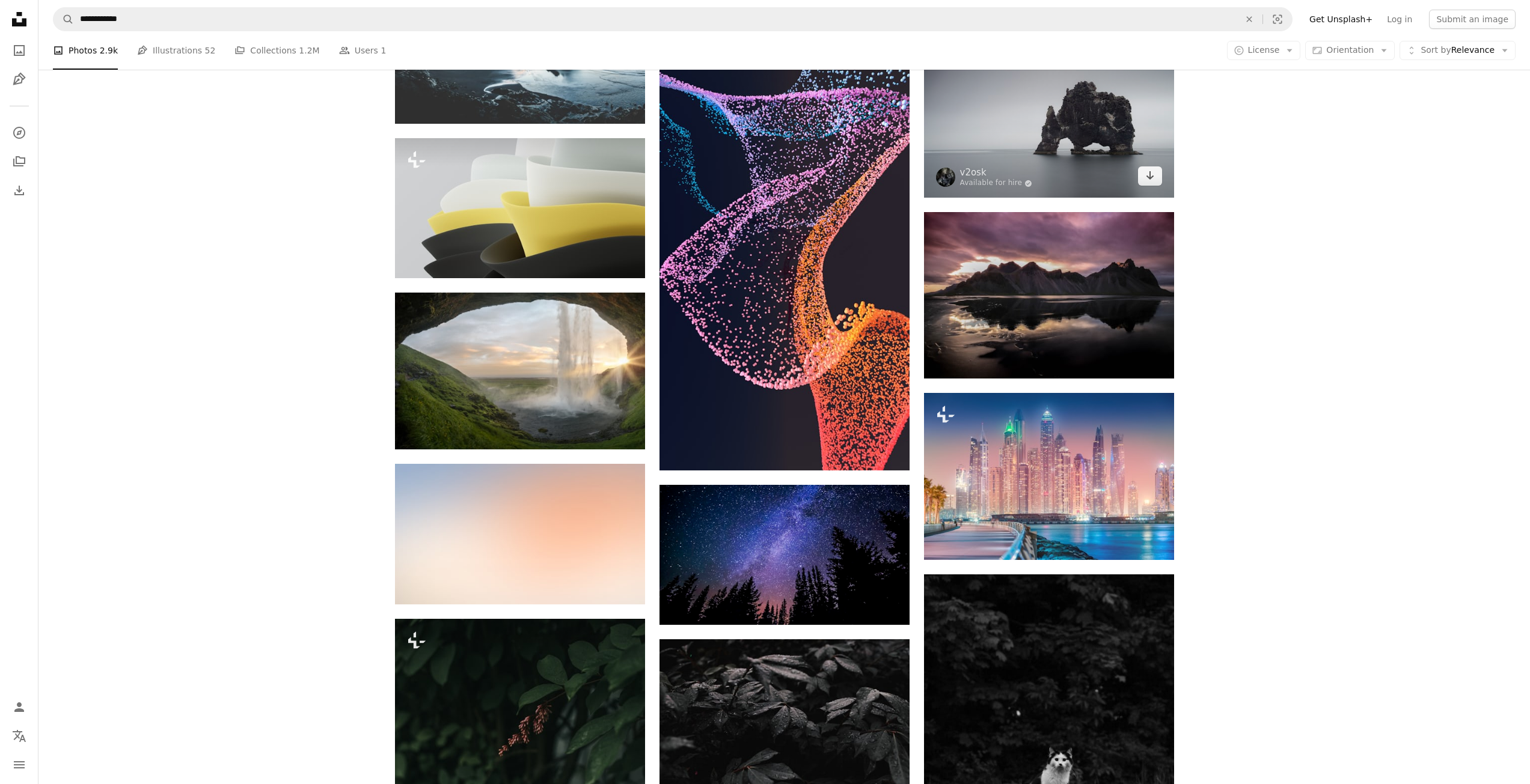
scroll to position [15181, 0]
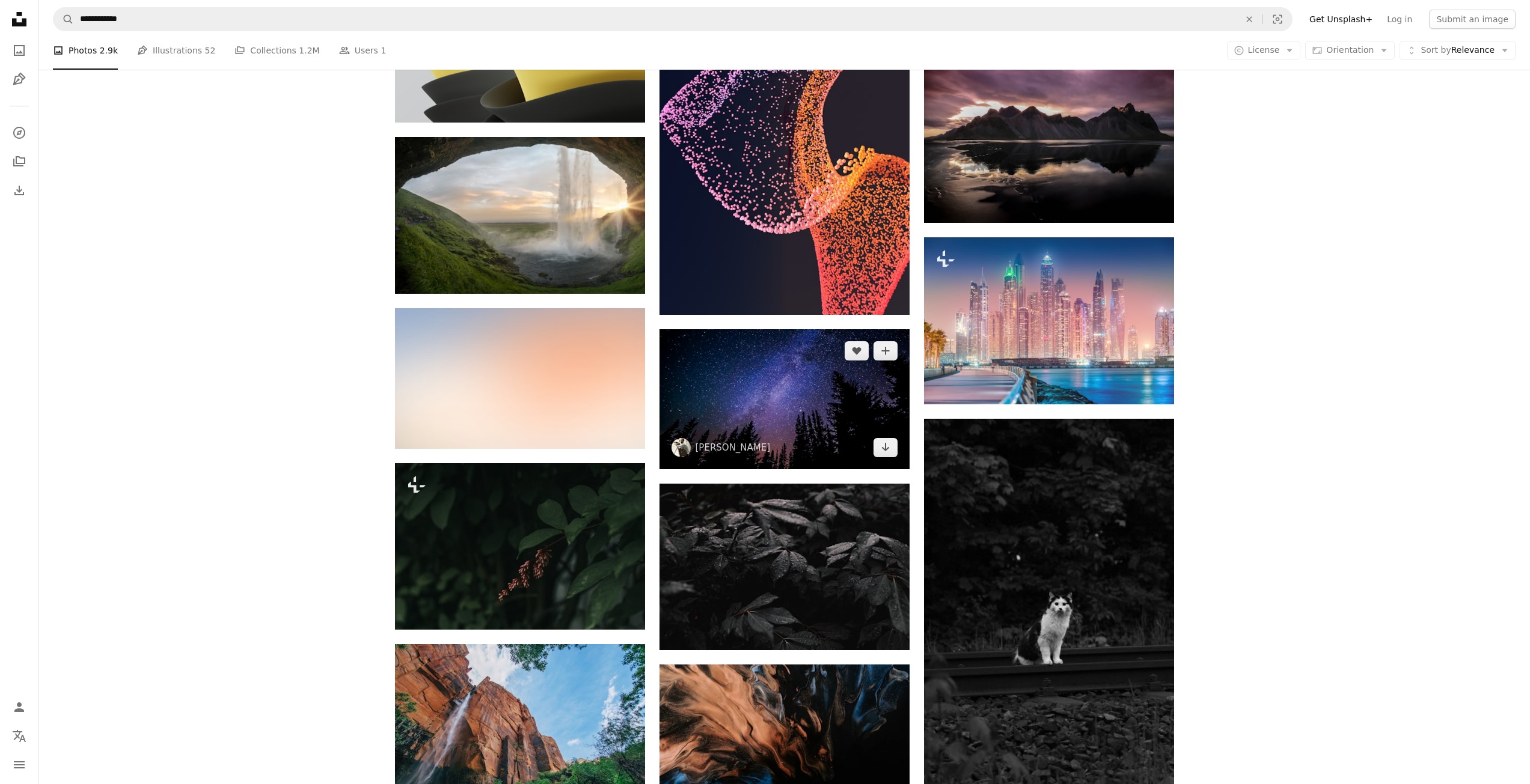
click at [833, 404] on img at bounding box center [784, 399] width 250 height 141
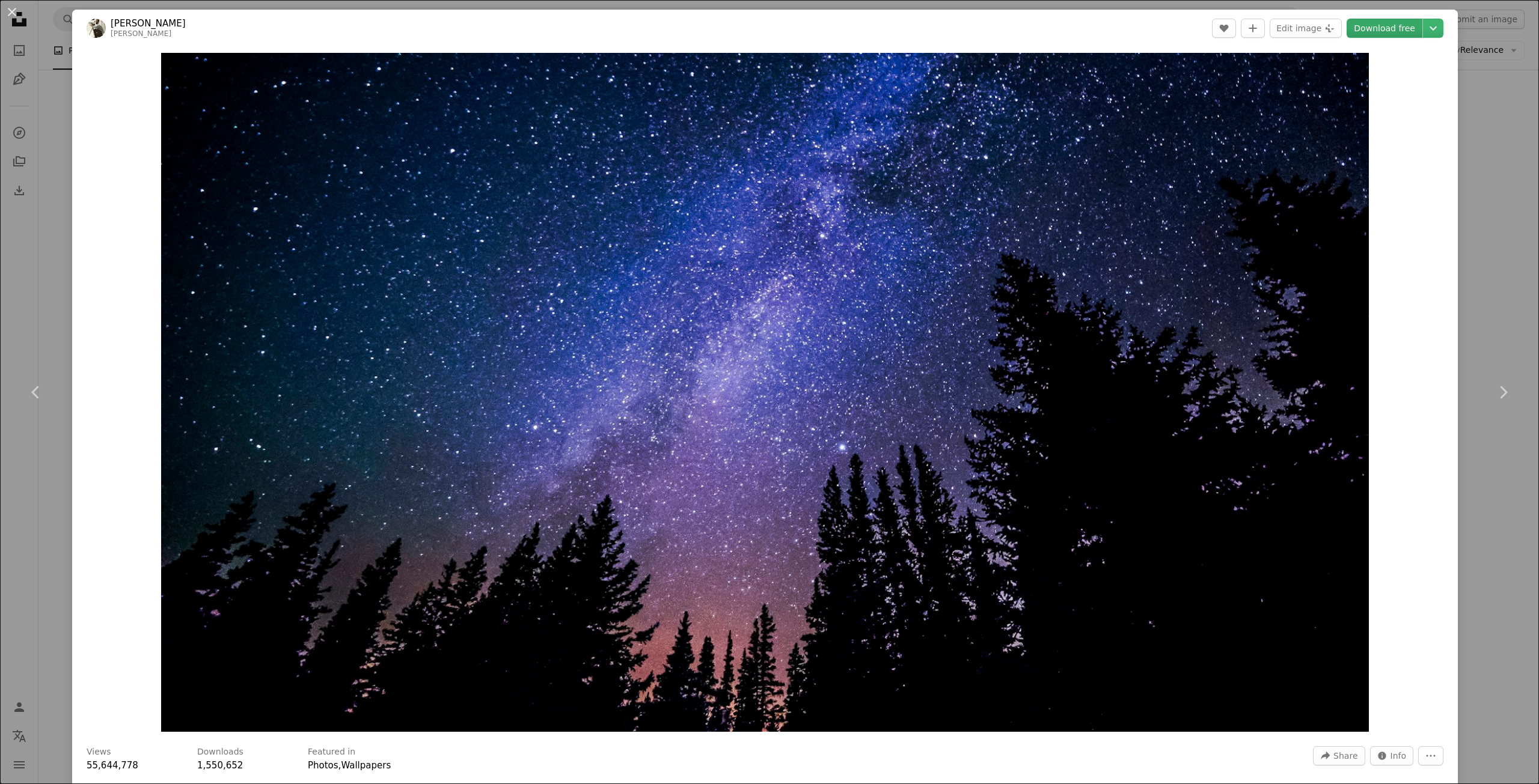
click at [1372, 34] on link "Download free" at bounding box center [1385, 28] width 76 height 19
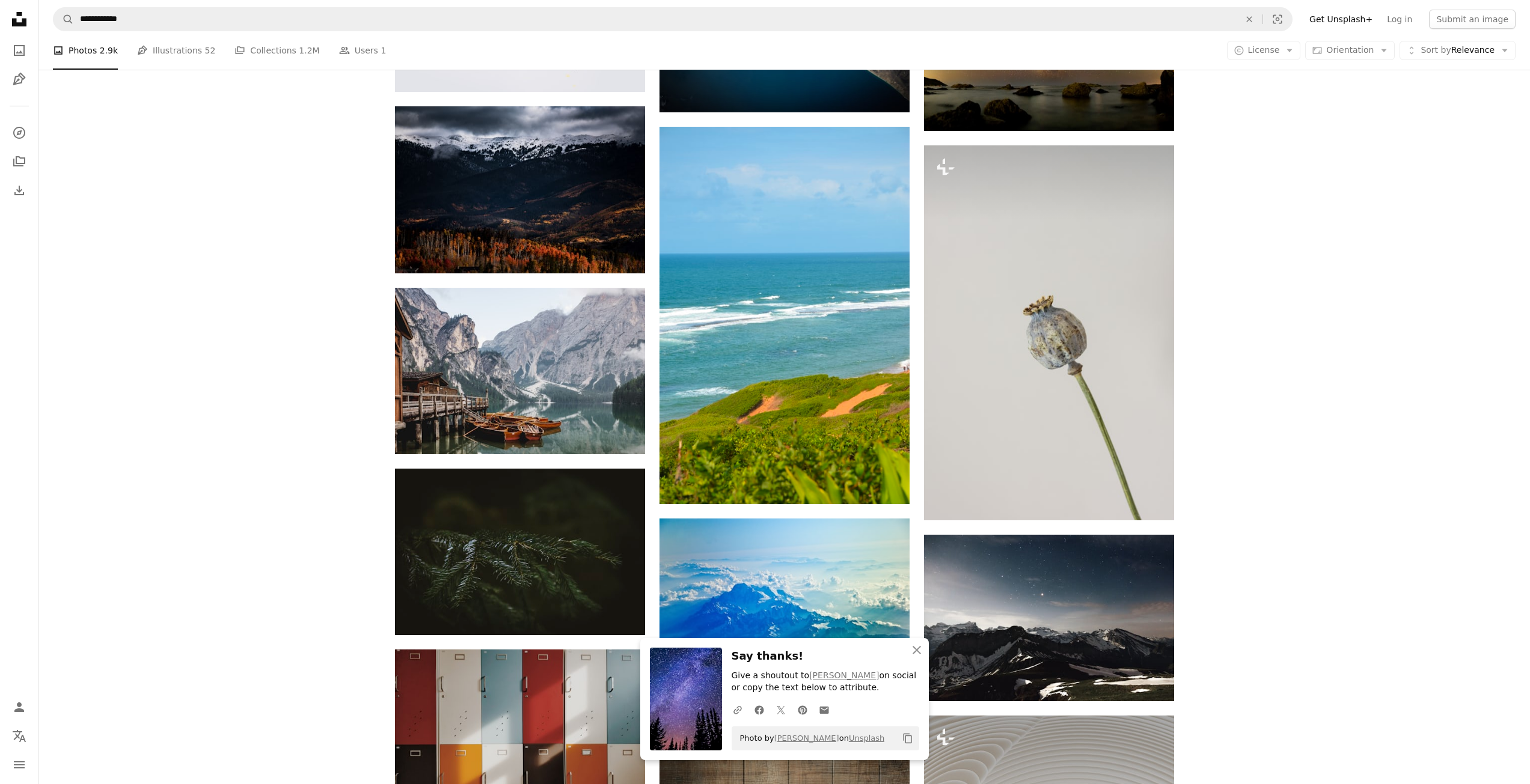
scroll to position [16082, 0]
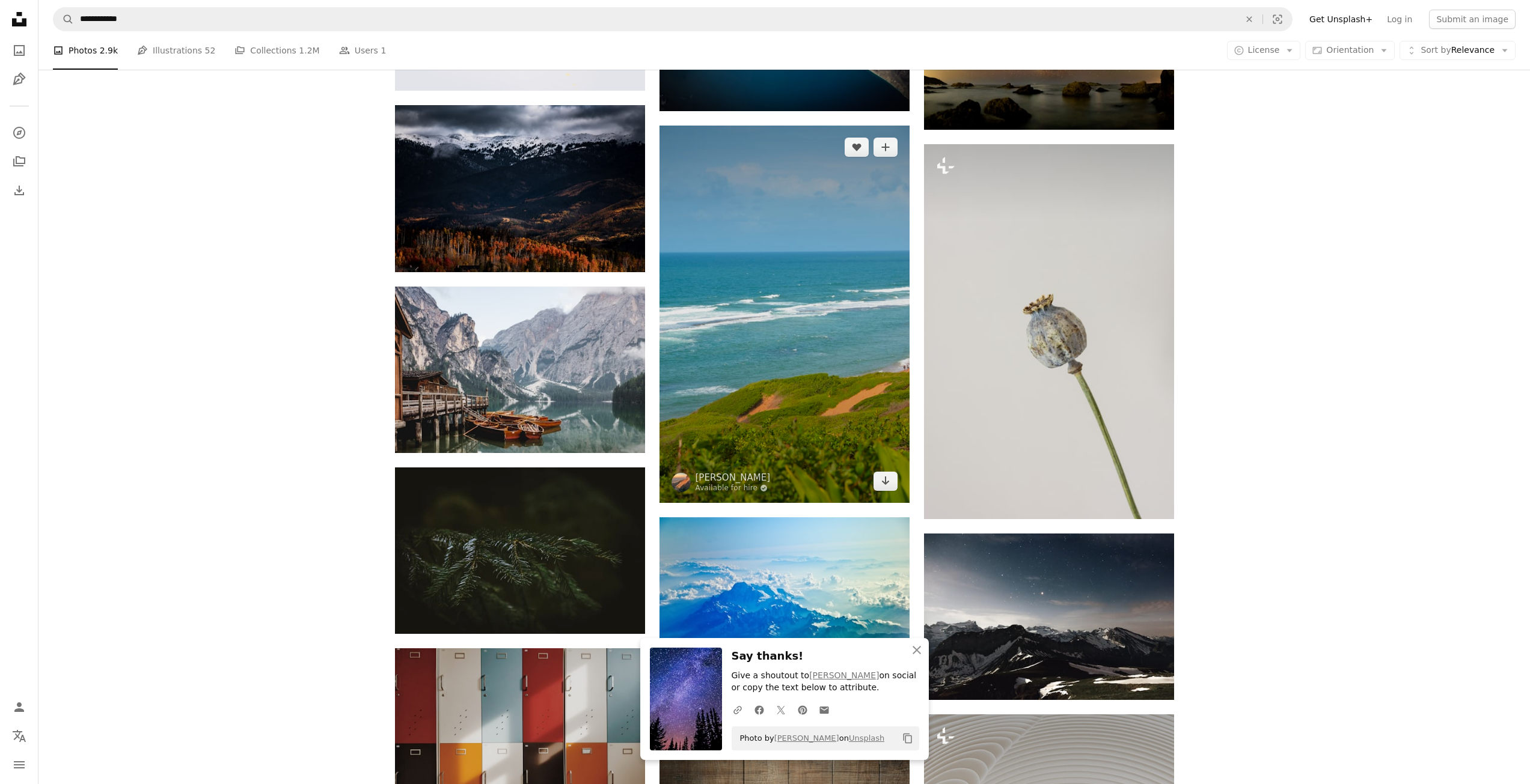
click at [752, 388] on img at bounding box center [784, 314] width 250 height 377
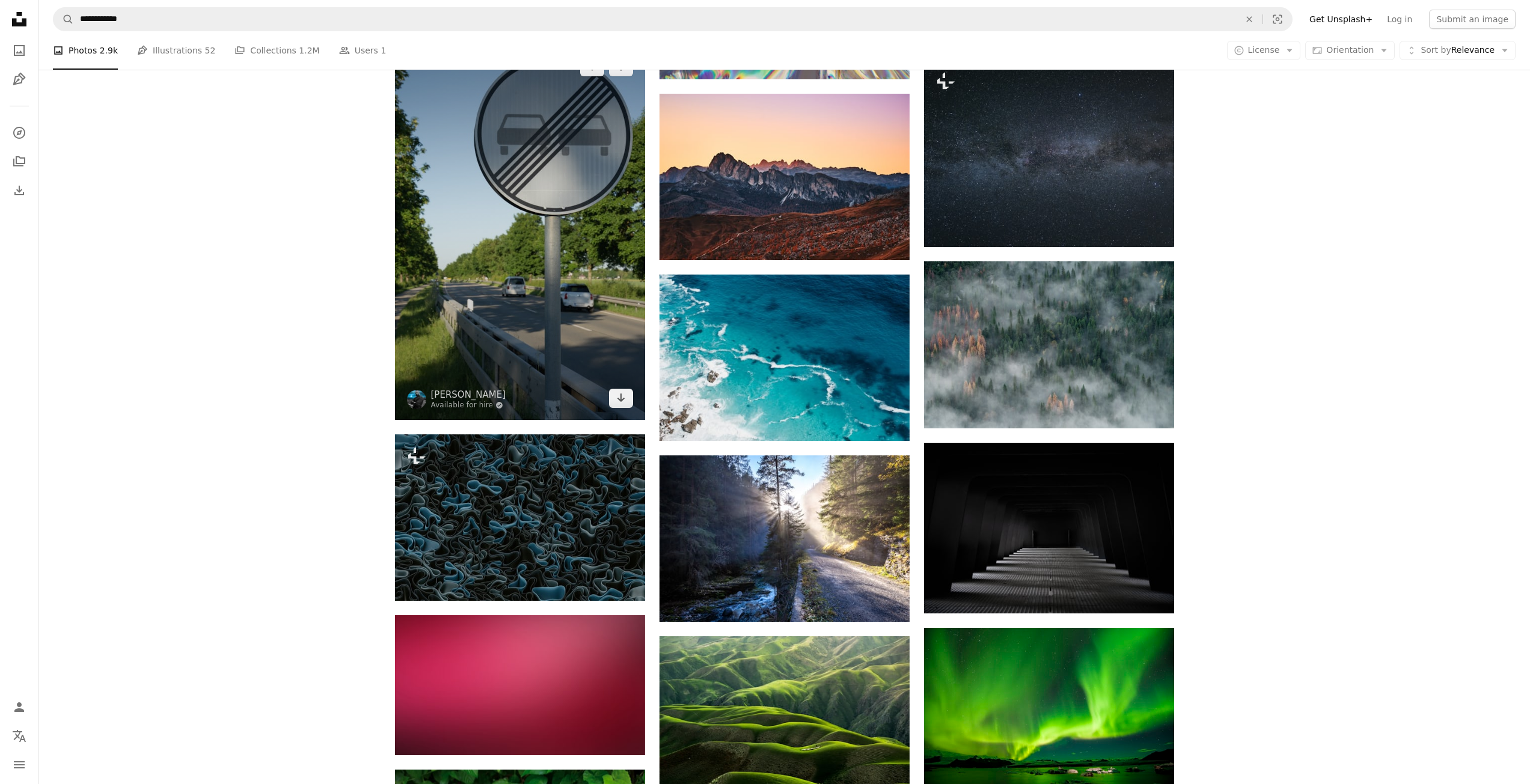
scroll to position [20768, 0]
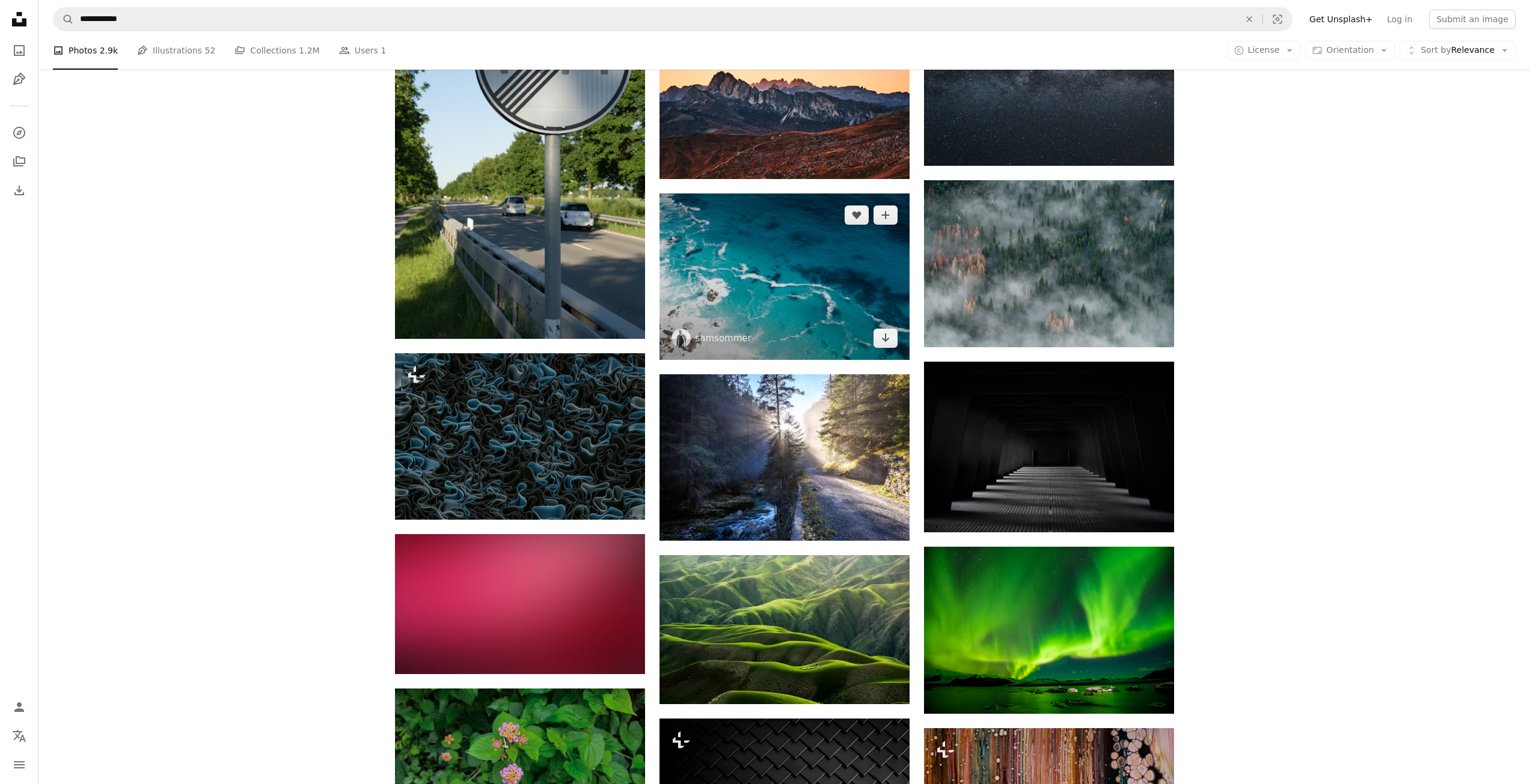
click at [778, 310] on img at bounding box center [784, 277] width 250 height 166
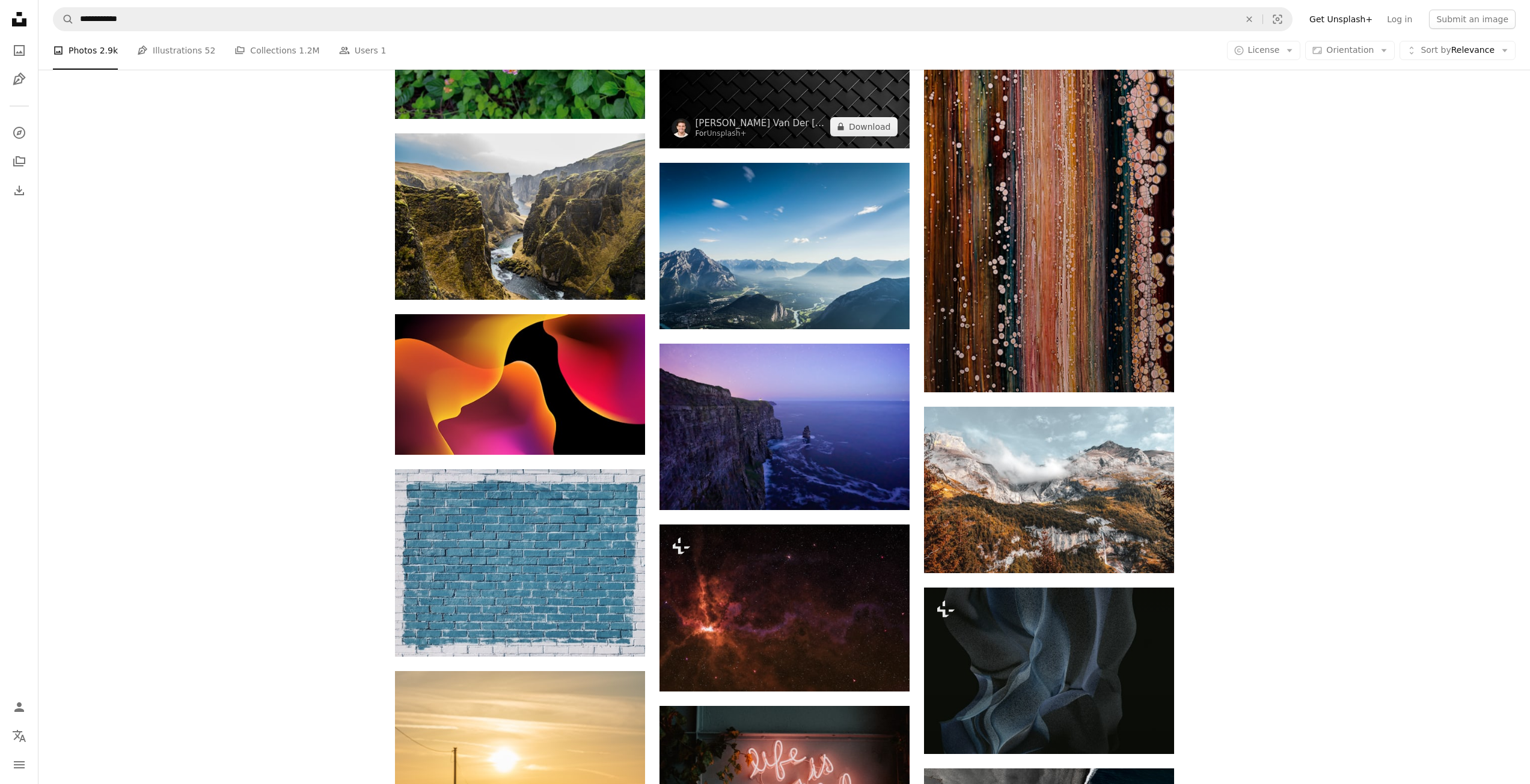
scroll to position [21489, 0]
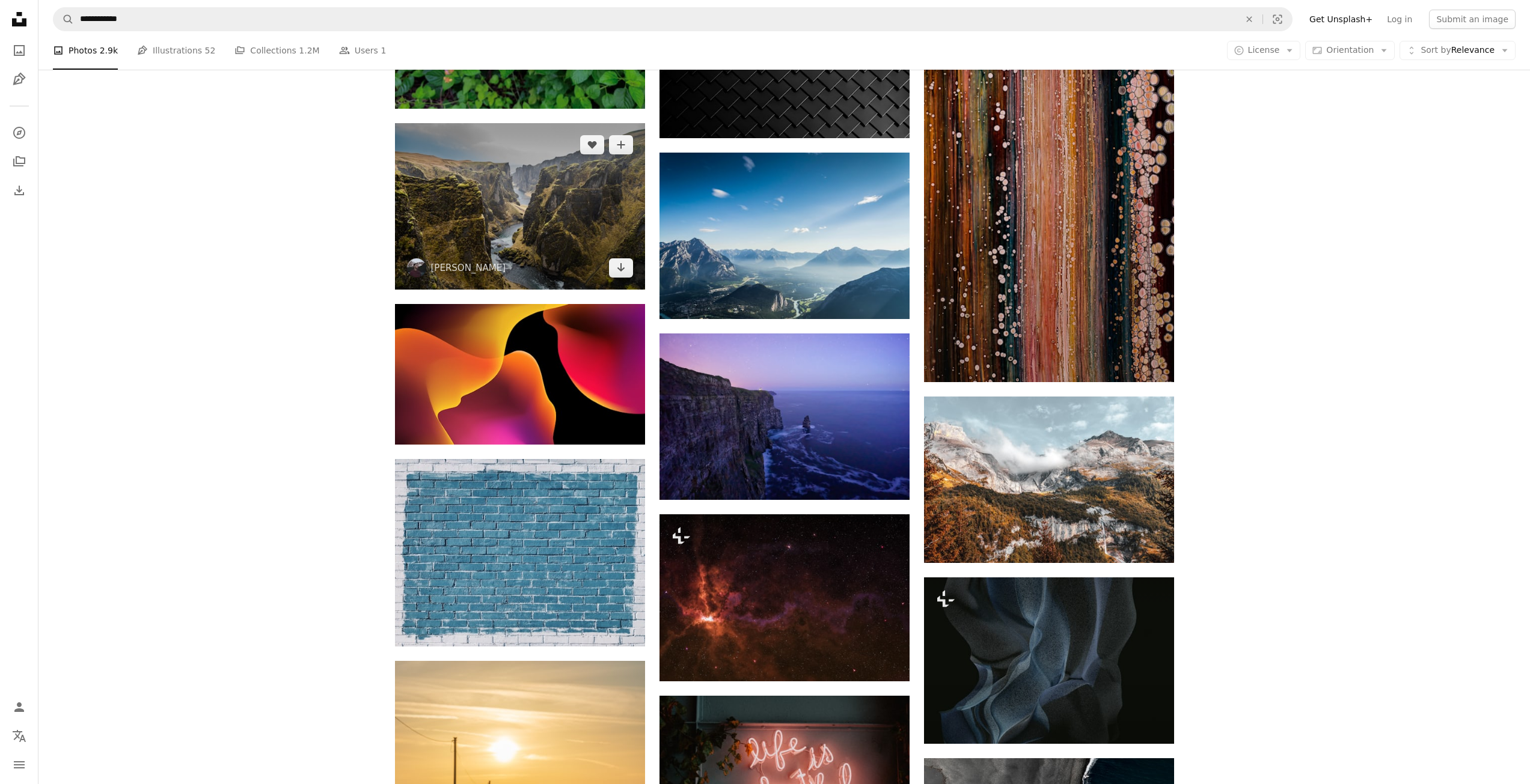
click at [548, 251] on img at bounding box center [520, 207] width 250 height 166
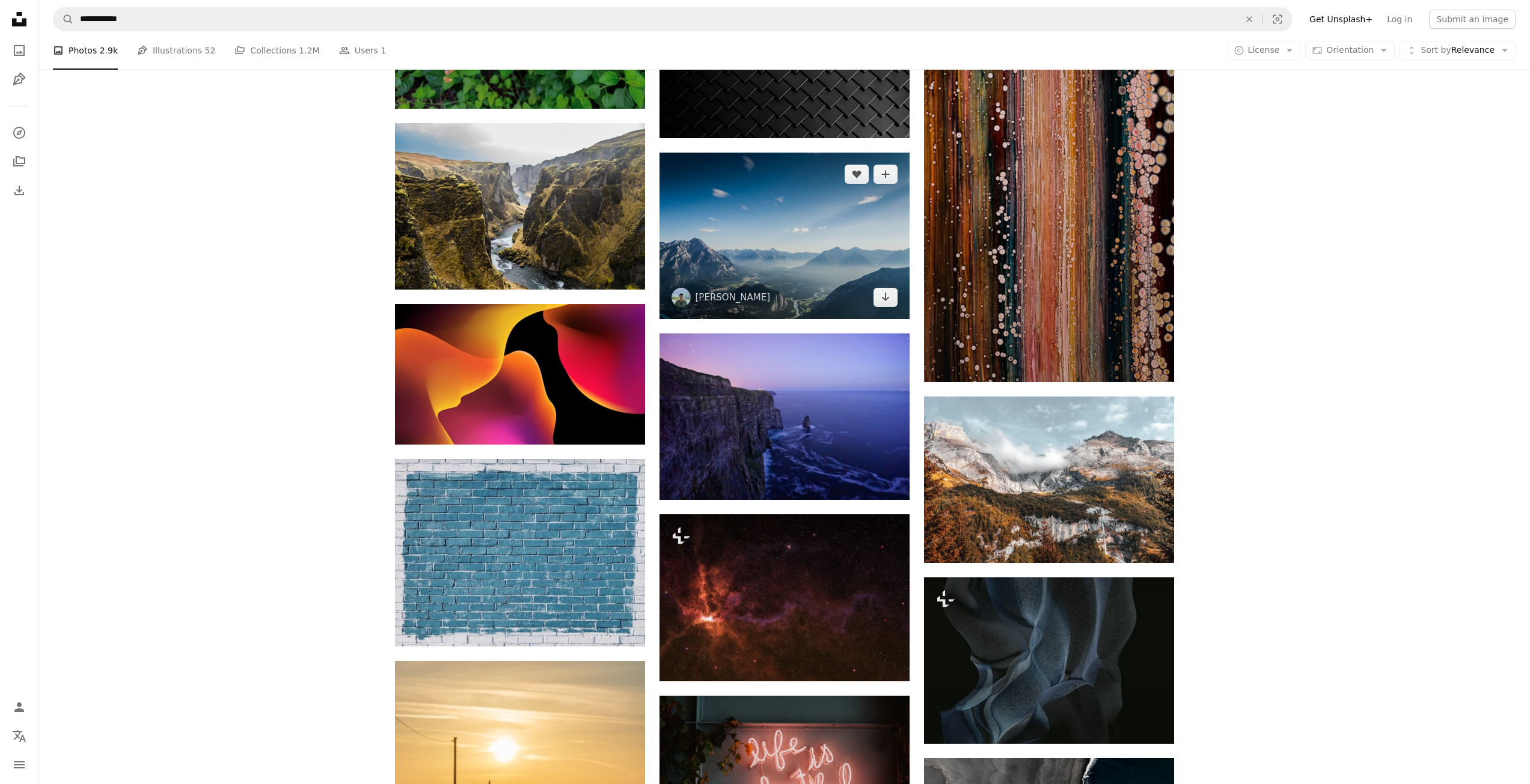
click at [826, 271] on img at bounding box center [784, 236] width 250 height 166
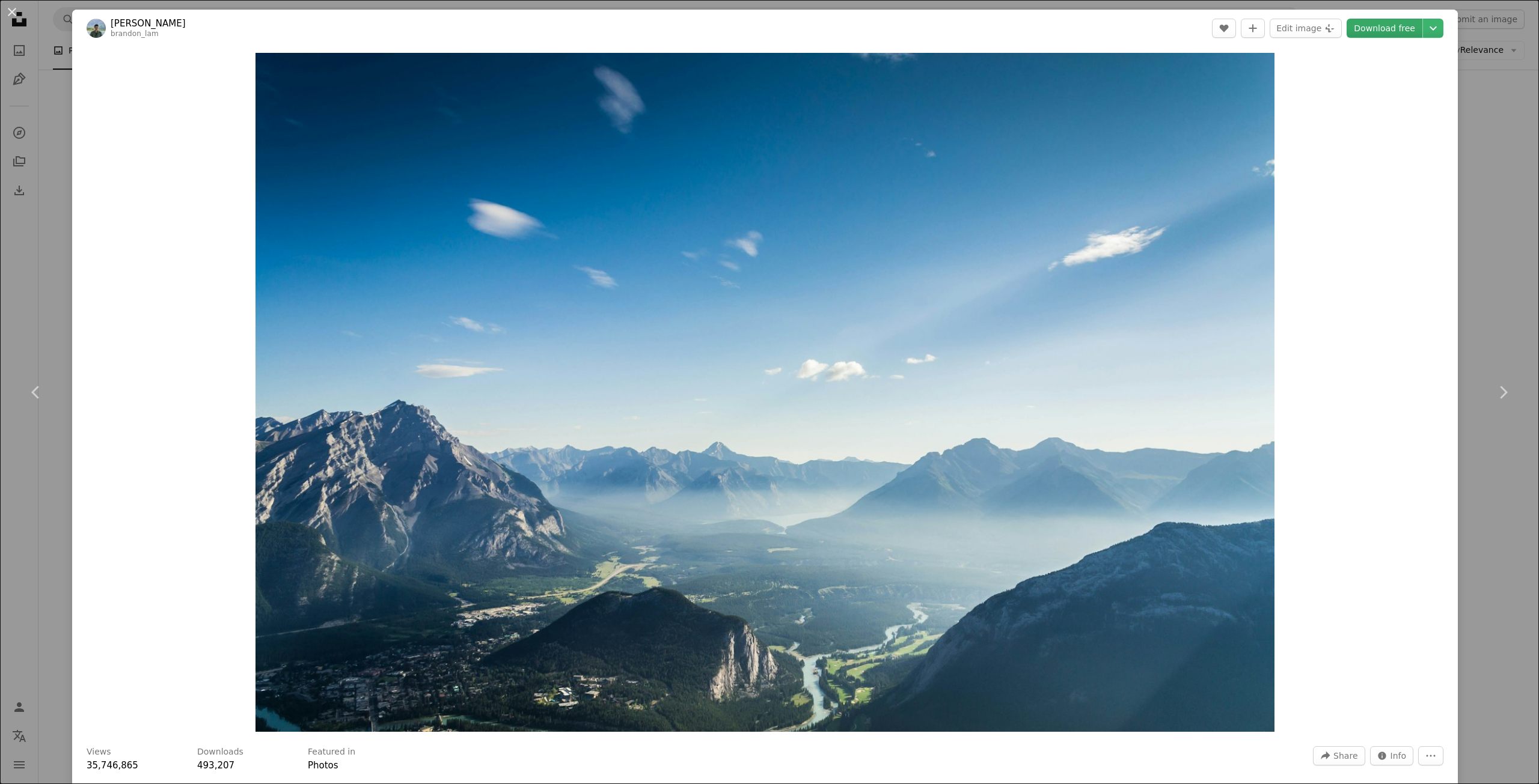
click at [1386, 32] on link "Download free" at bounding box center [1385, 28] width 76 height 19
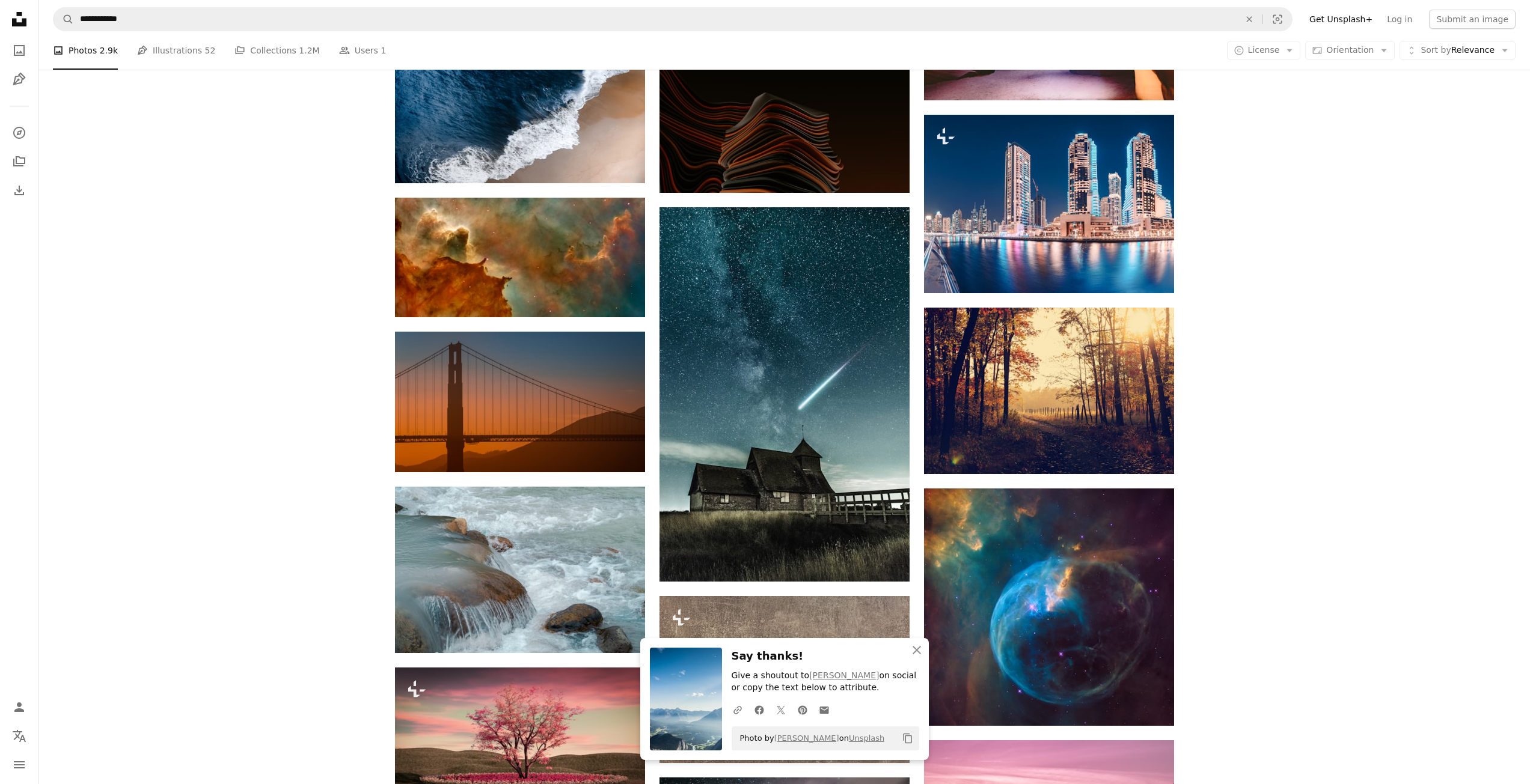
scroll to position [22510, 0]
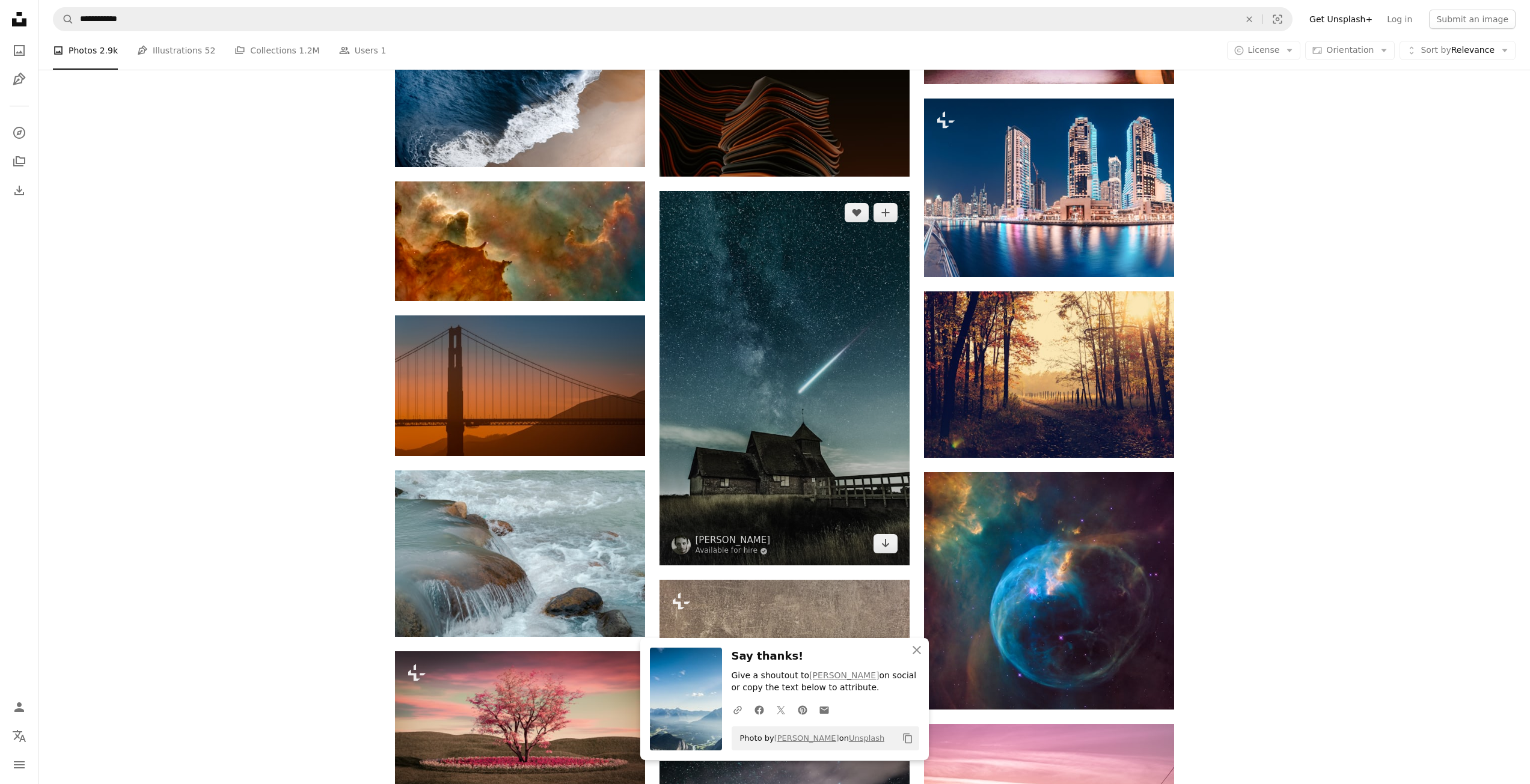
click at [823, 302] on img at bounding box center [784, 378] width 250 height 374
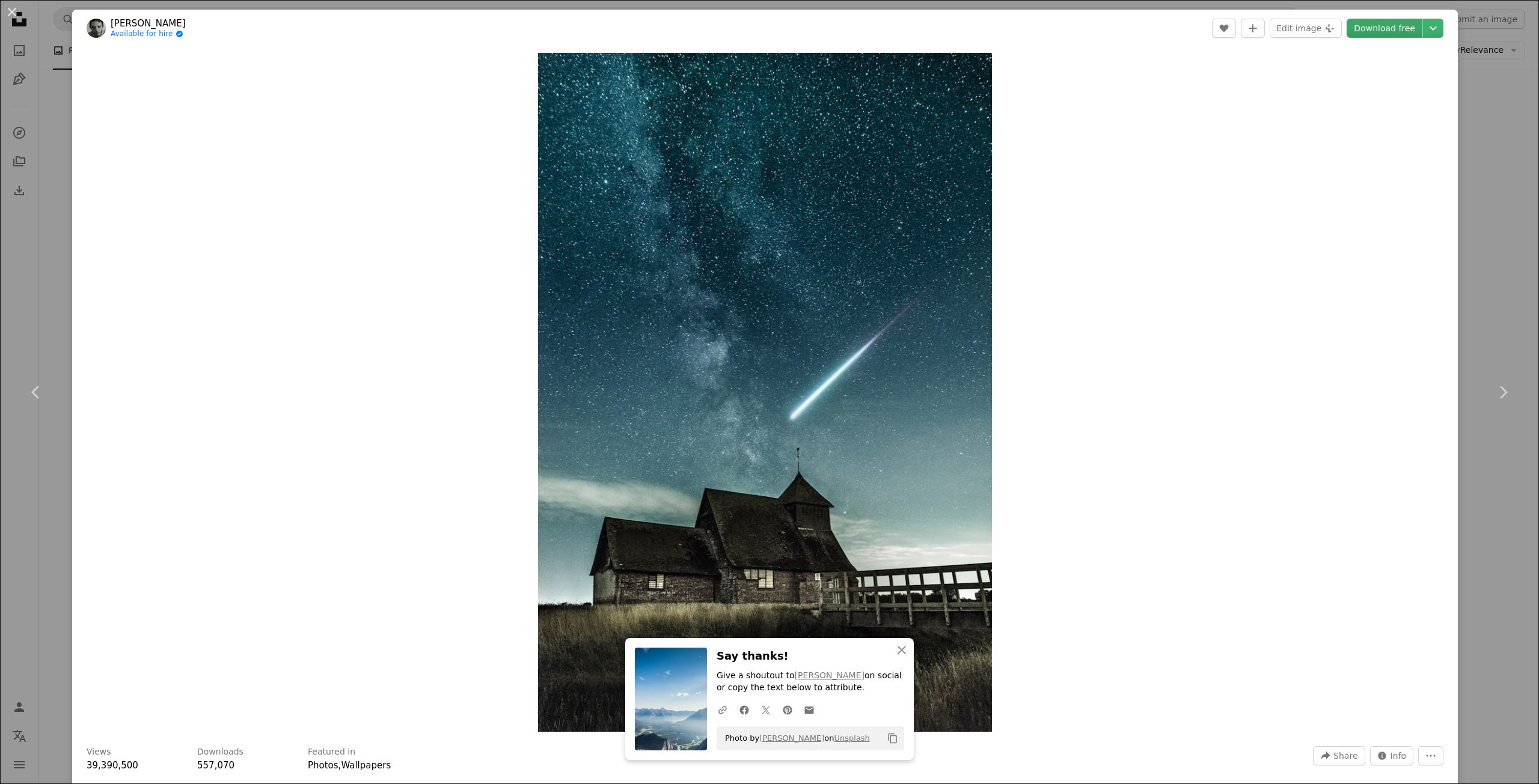
click at [1380, 37] on link "Download free" at bounding box center [1385, 28] width 76 height 19
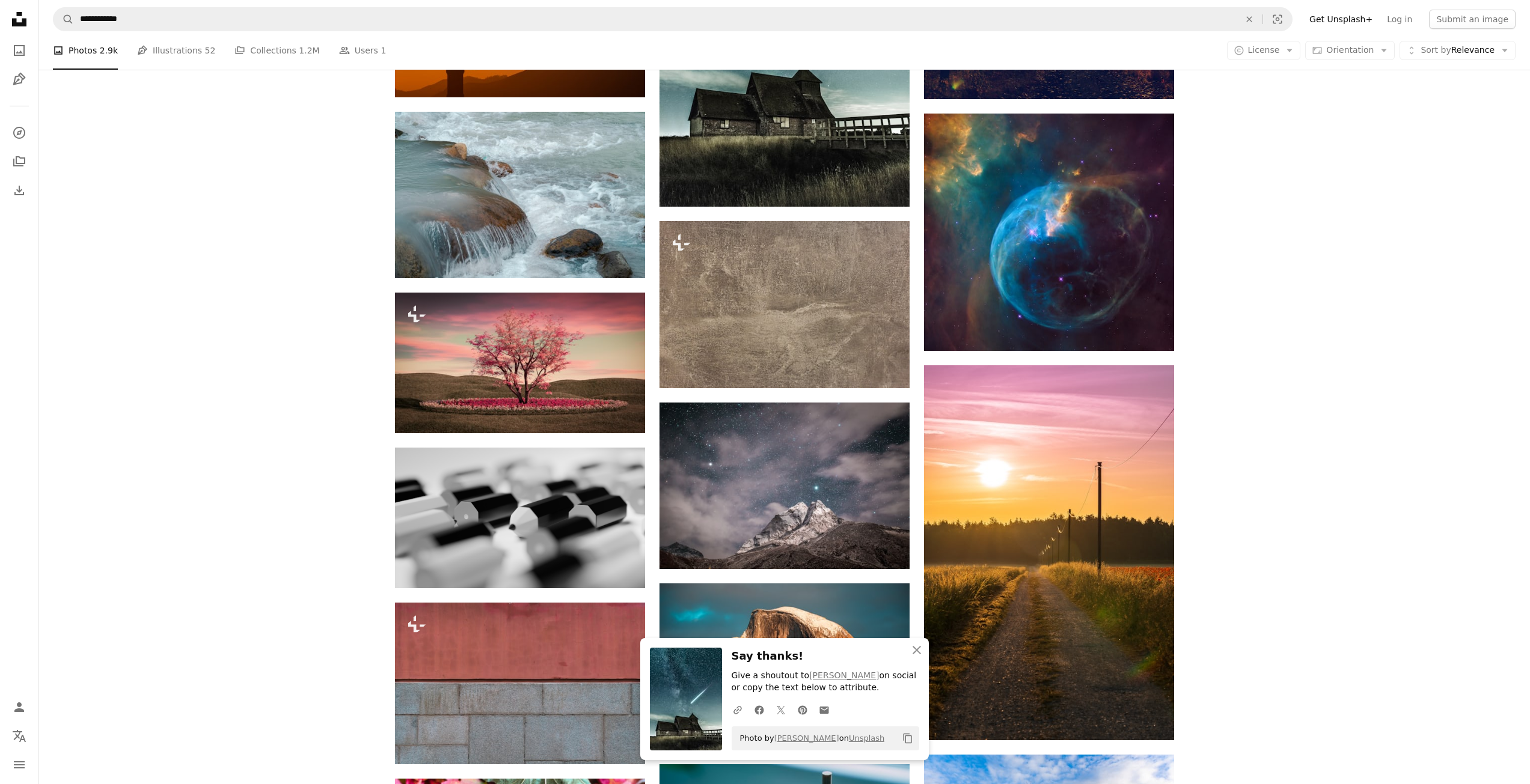
scroll to position [22871, 0]
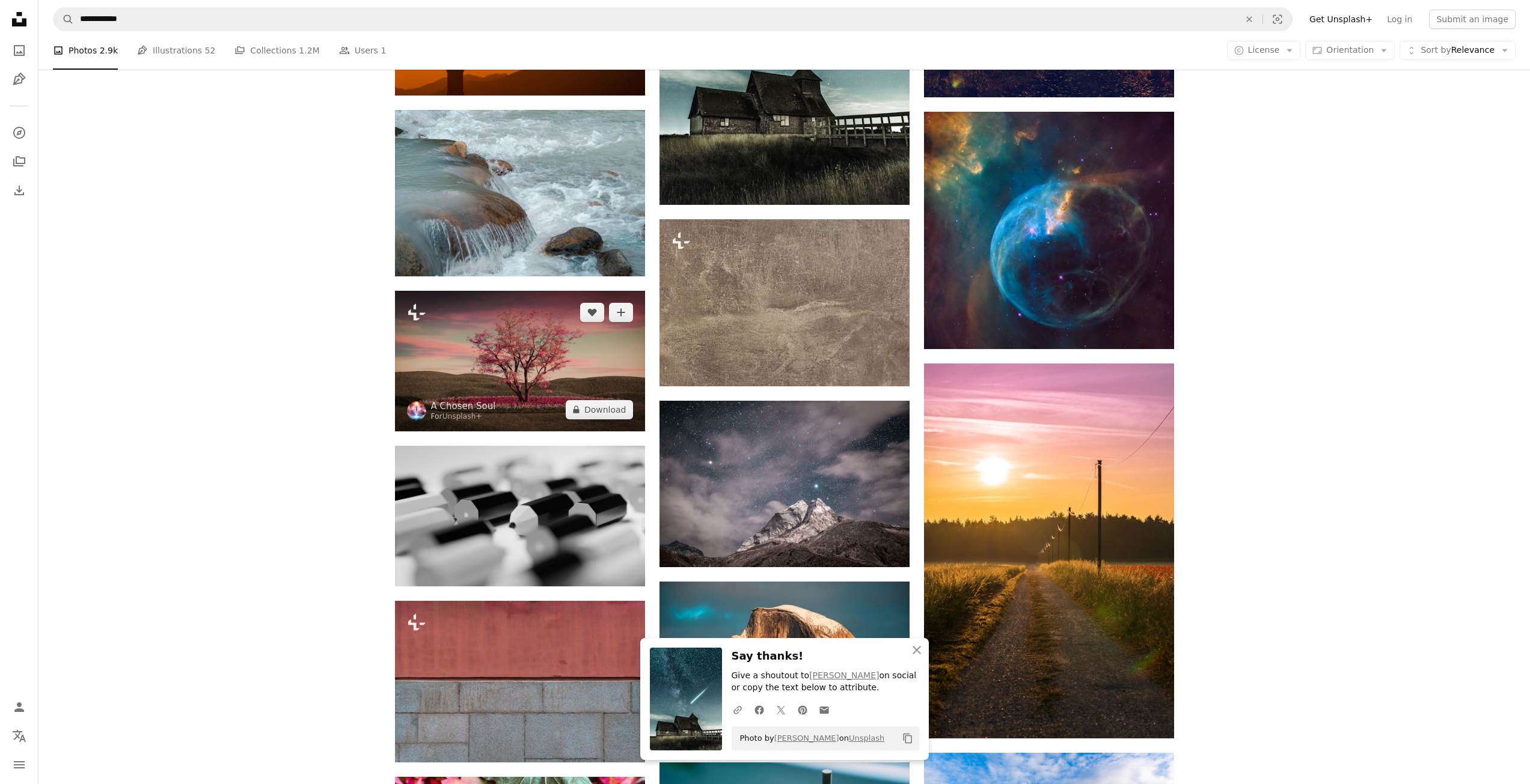
click at [511, 372] on img at bounding box center [520, 361] width 250 height 141
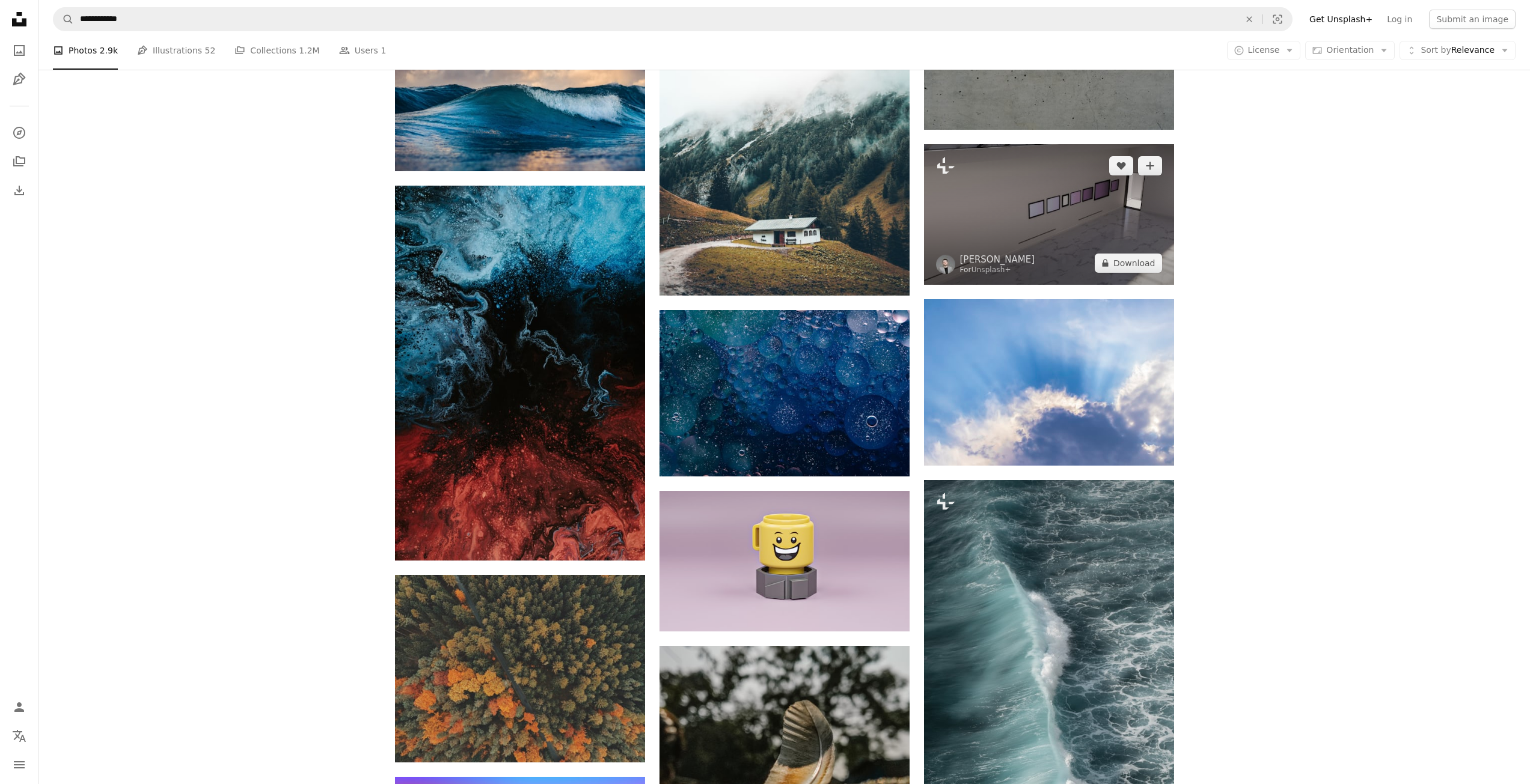
scroll to position [24673, 0]
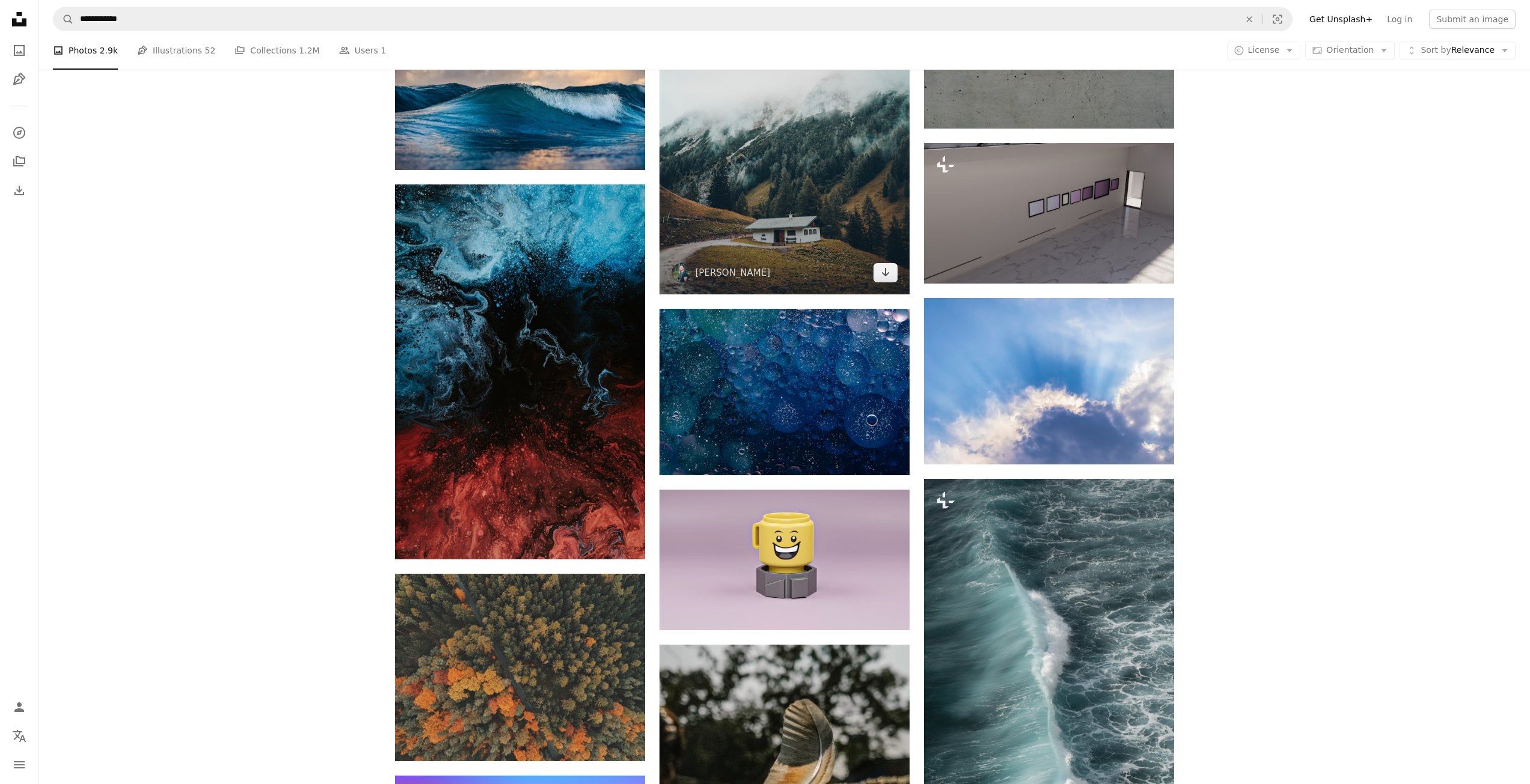
click at [810, 242] on img at bounding box center [784, 107] width 250 height 375
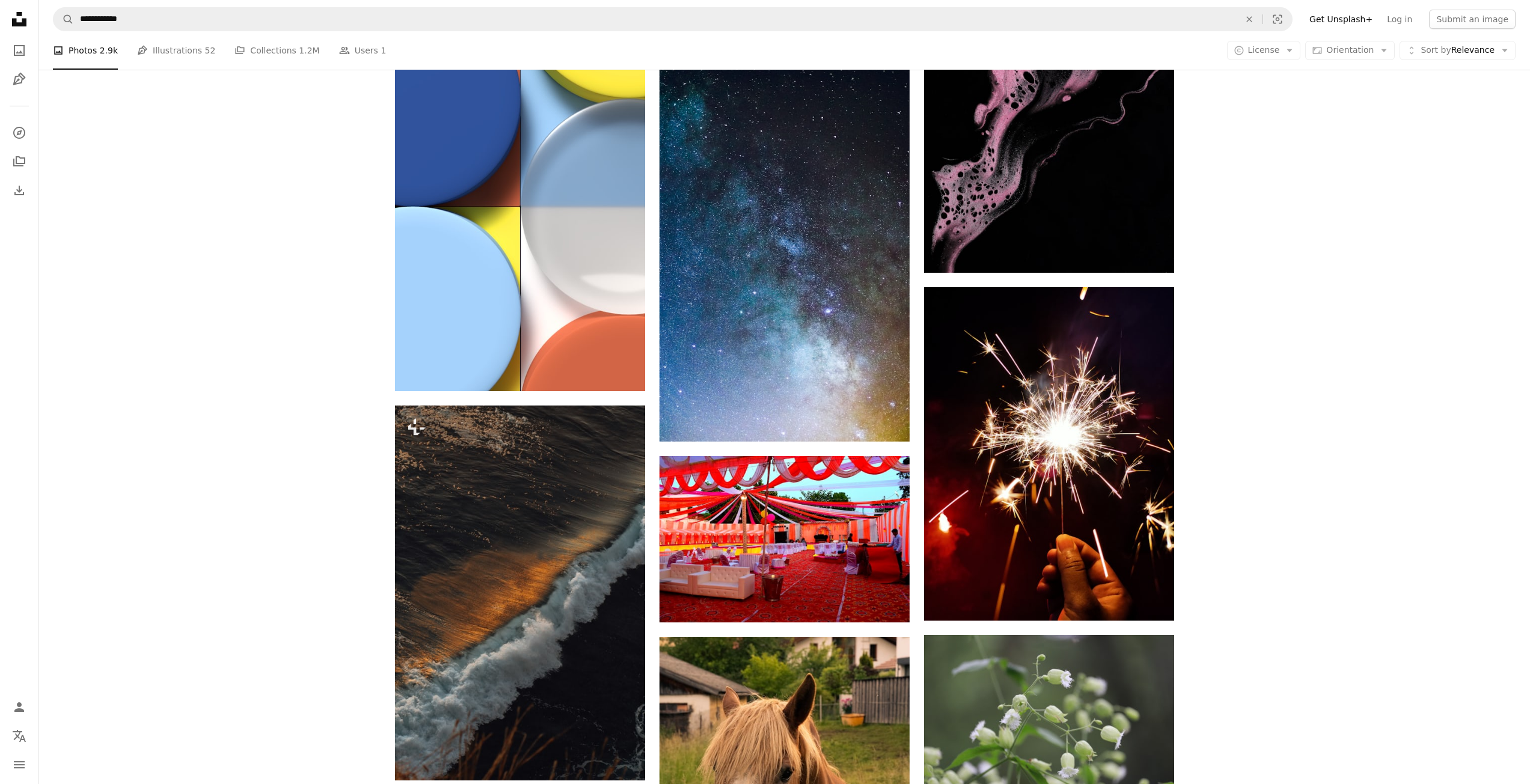
scroll to position [25875, 0]
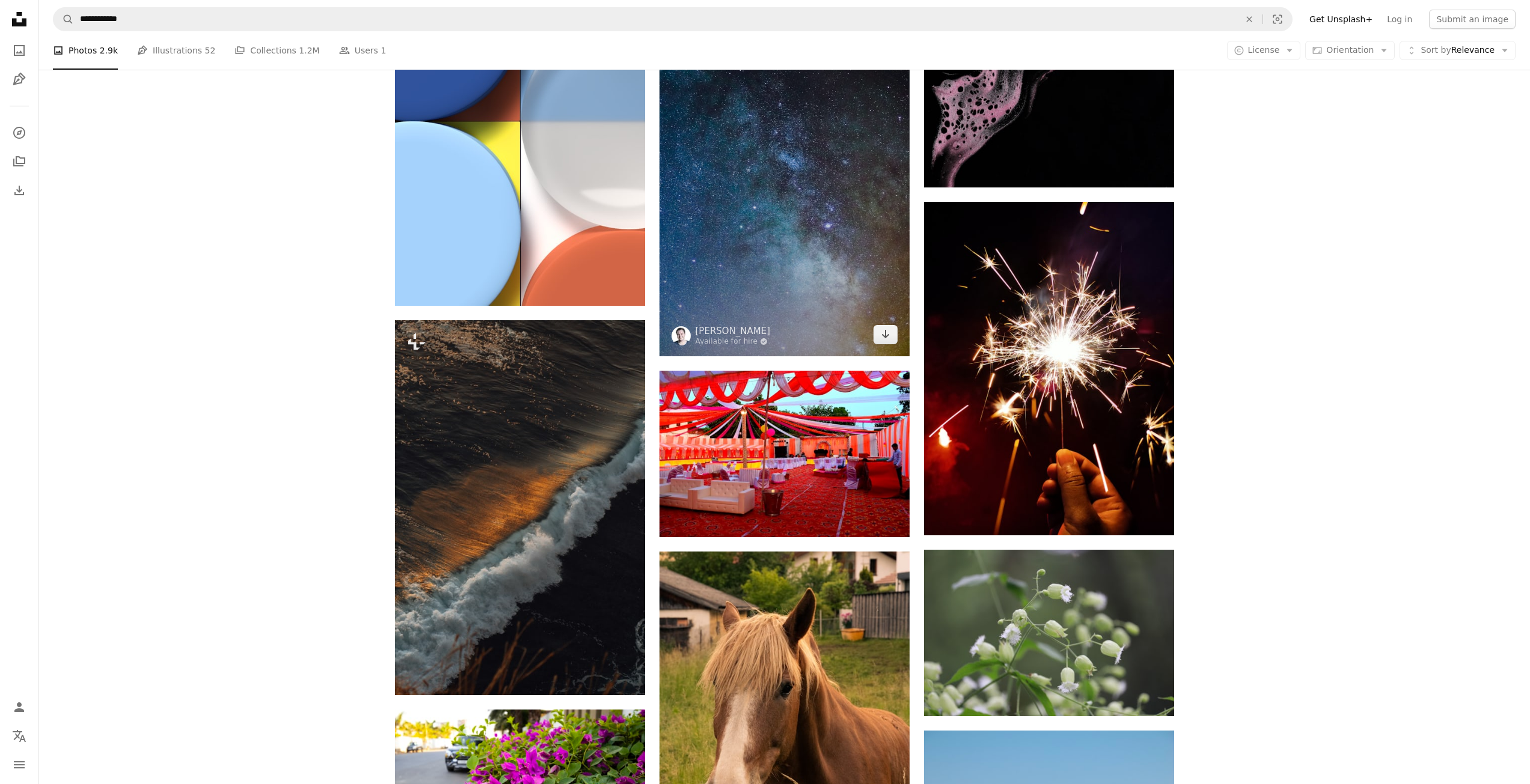
click at [832, 291] on img at bounding box center [784, 169] width 250 height 375
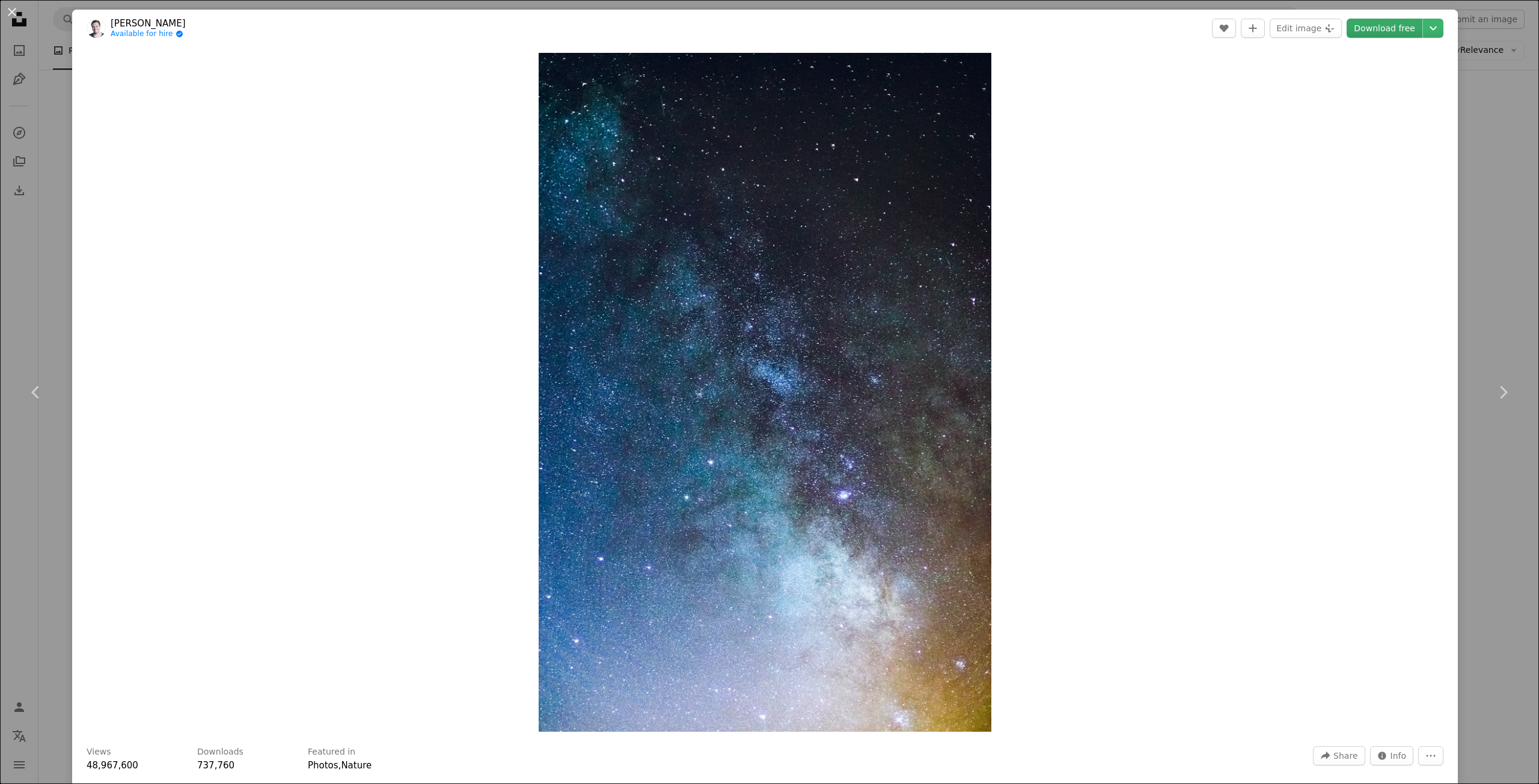
click at [1364, 36] on link "Download free" at bounding box center [1385, 28] width 76 height 19
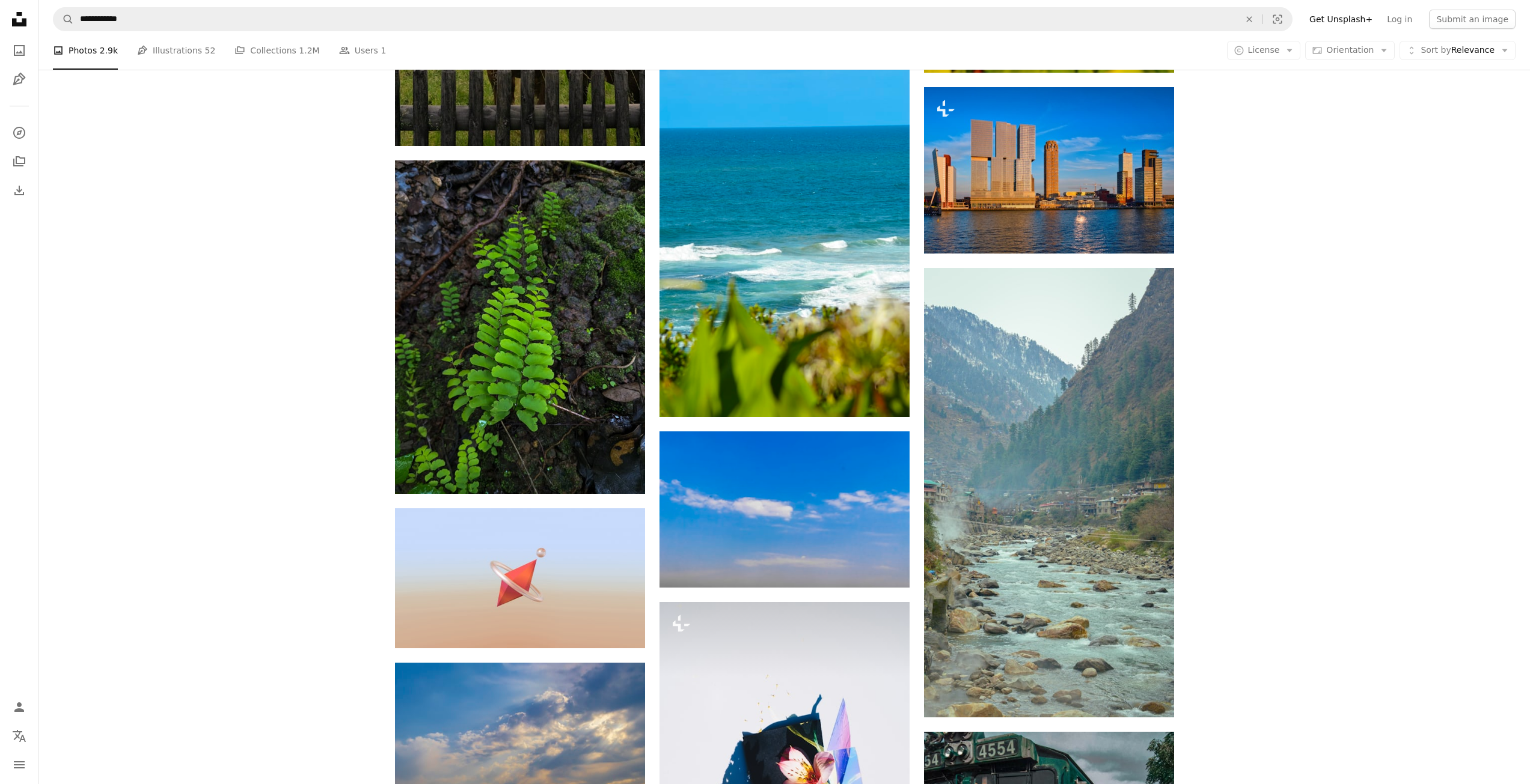
scroll to position [26896, 0]
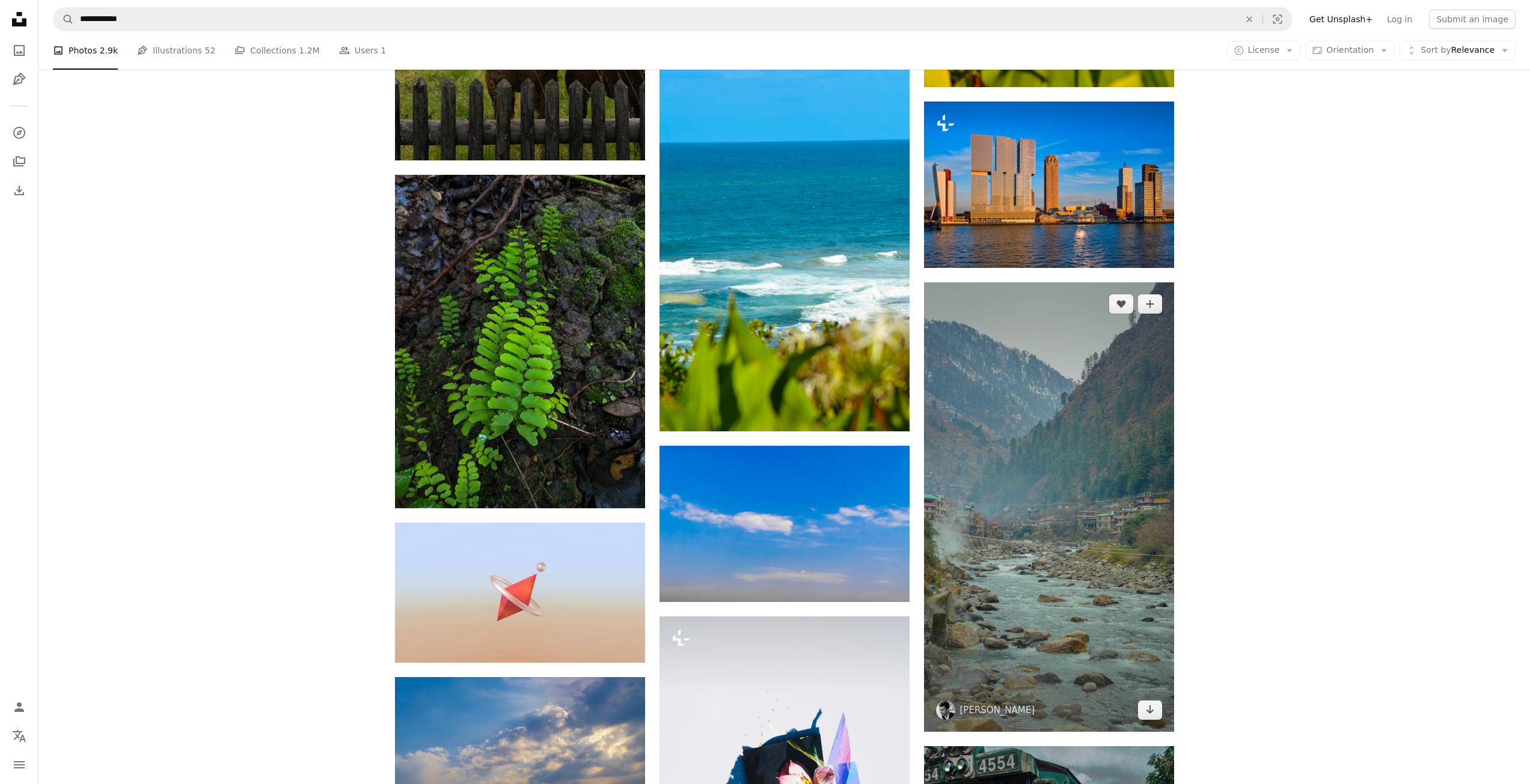
click at [1108, 331] on img at bounding box center [1049, 507] width 250 height 450
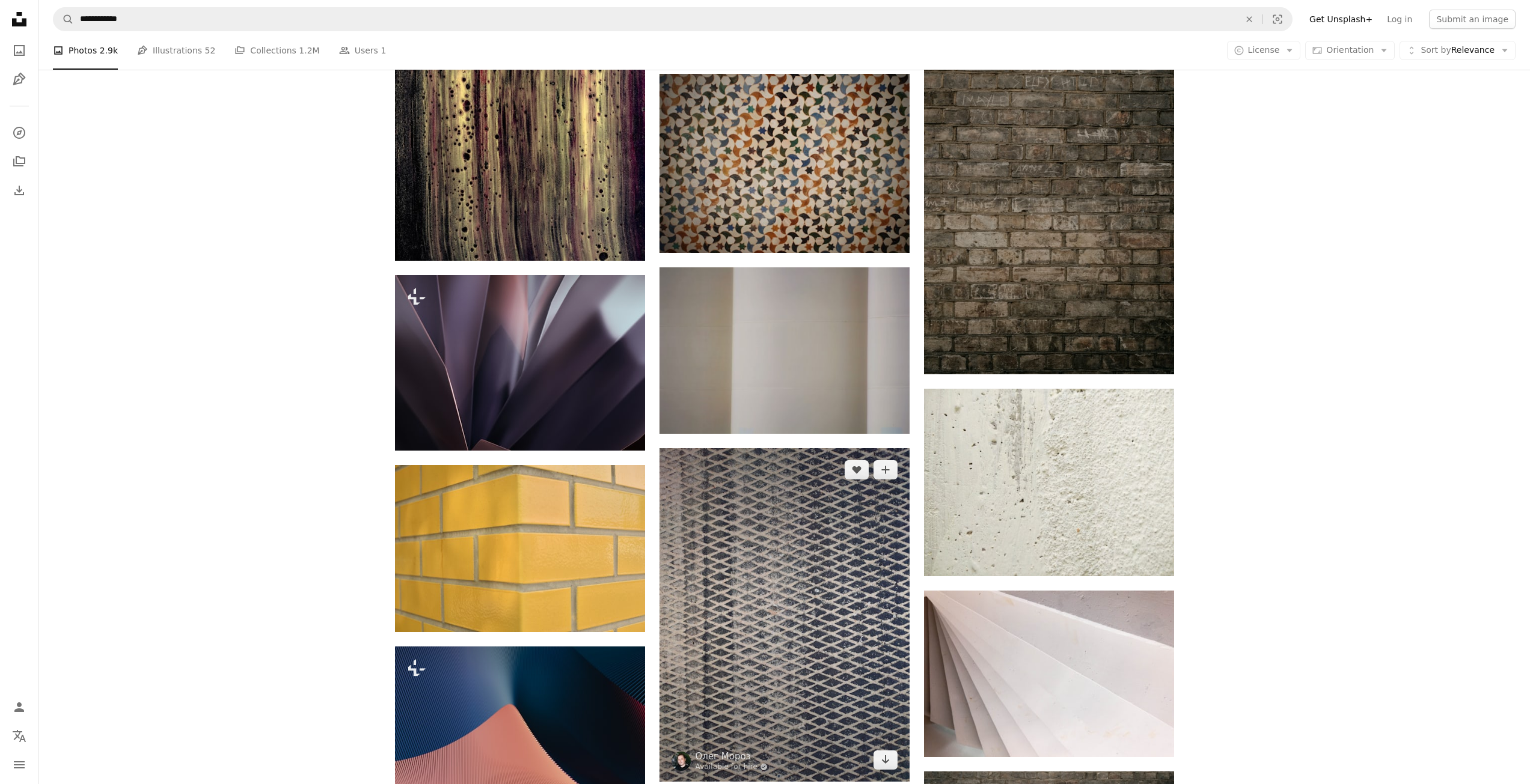
scroll to position [46422, 0]
